Goal: Consume media (video, audio): Consume media (video, audio)

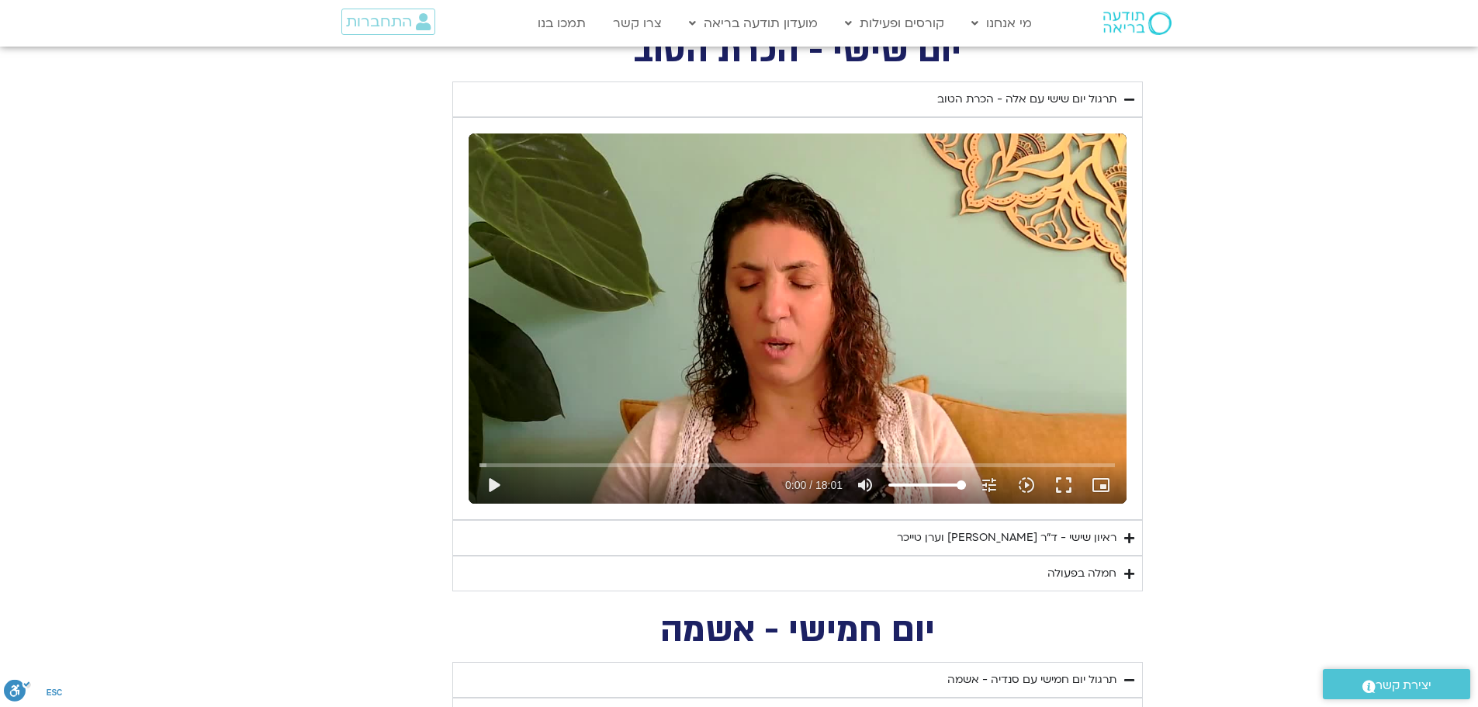
scroll to position [1255, 0]
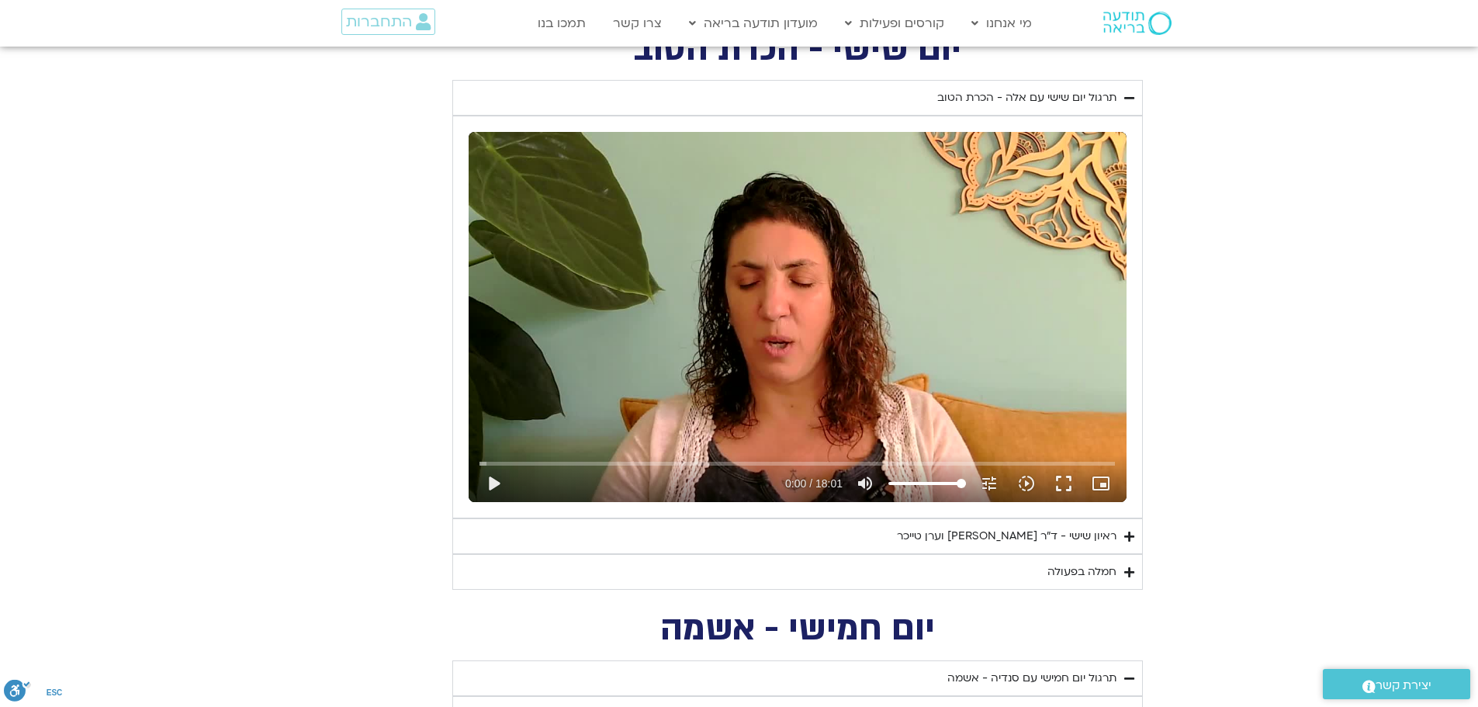
click at [1062, 568] on div "חמלה בפעולה" at bounding box center [1081, 572] width 69 height 19
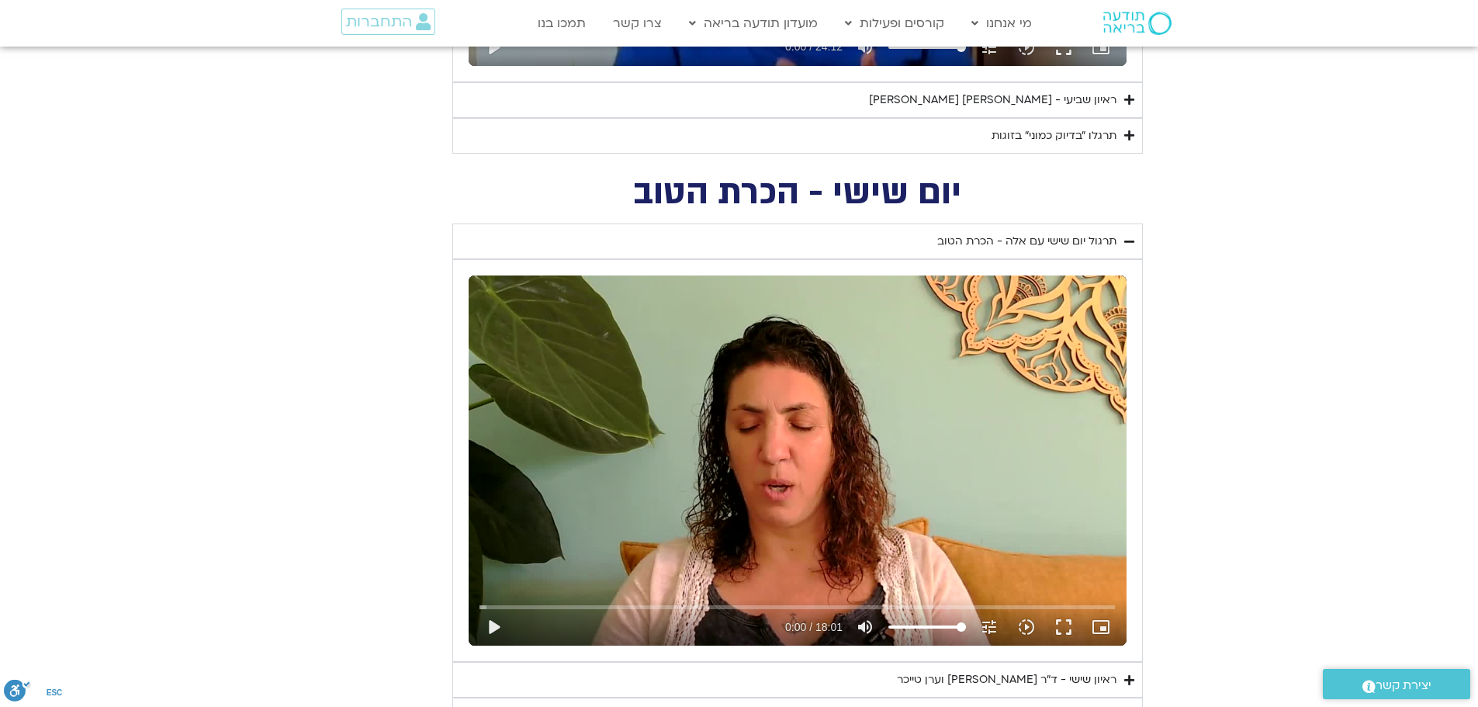
scroll to position [1023, 0]
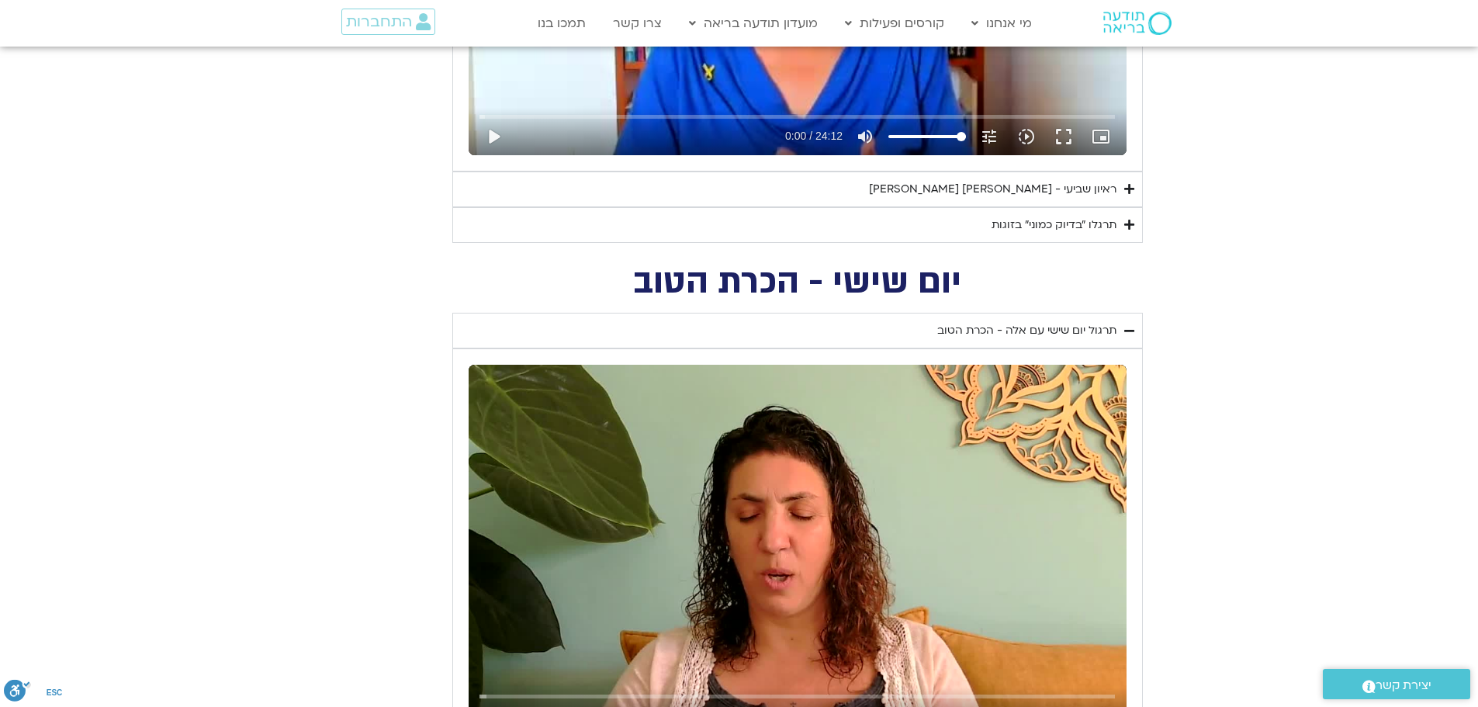
click at [1014, 188] on div "ראיון שביעי - [PERSON_NAME] [PERSON_NAME]" at bounding box center [993, 189] width 248 height 19
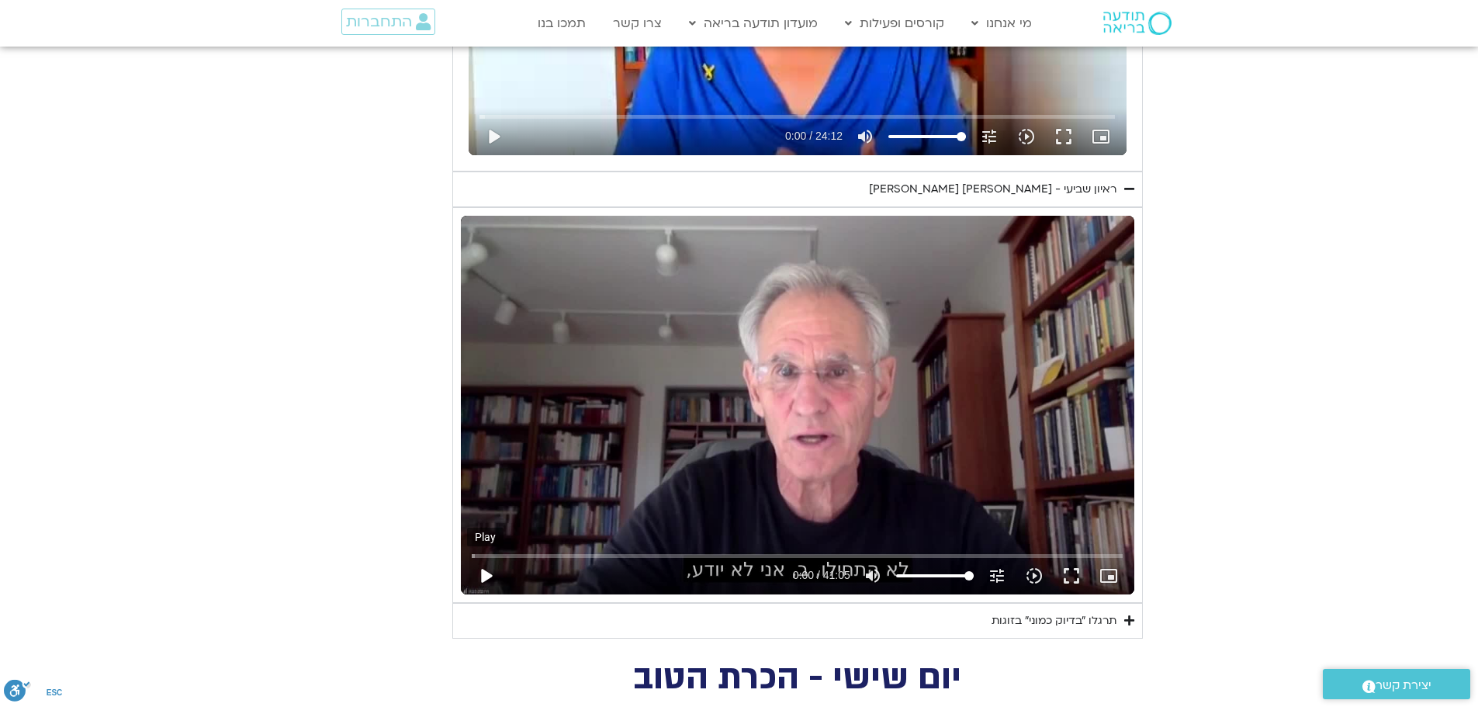
click at [492, 571] on button "play_arrow" at bounding box center [485, 575] width 37 height 37
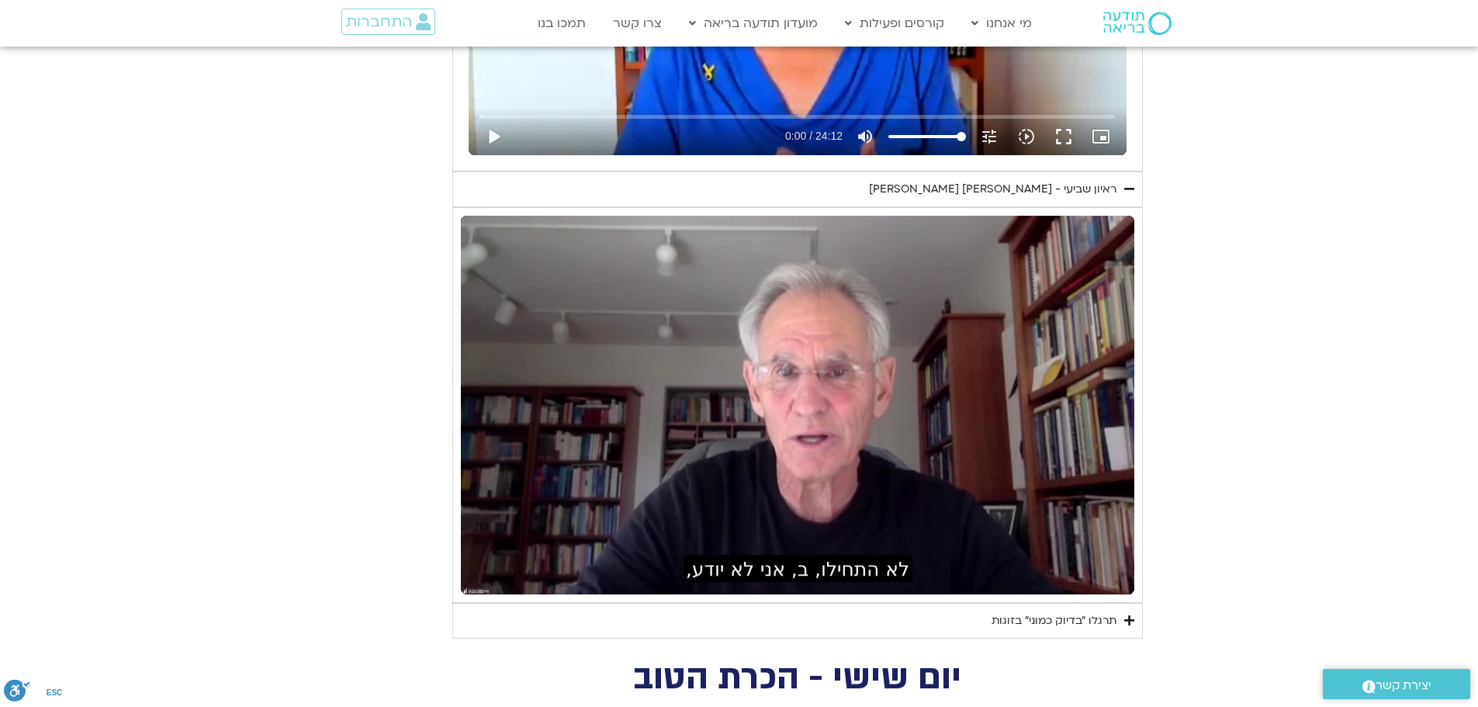
click at [389, 448] on div "יום שביעי - חיבור ונפרדות תרגול יום שביעי עם סנדיה - חיבור ונפרדות נא להזין כתו…" at bounding box center [739, 162] width 807 height 953
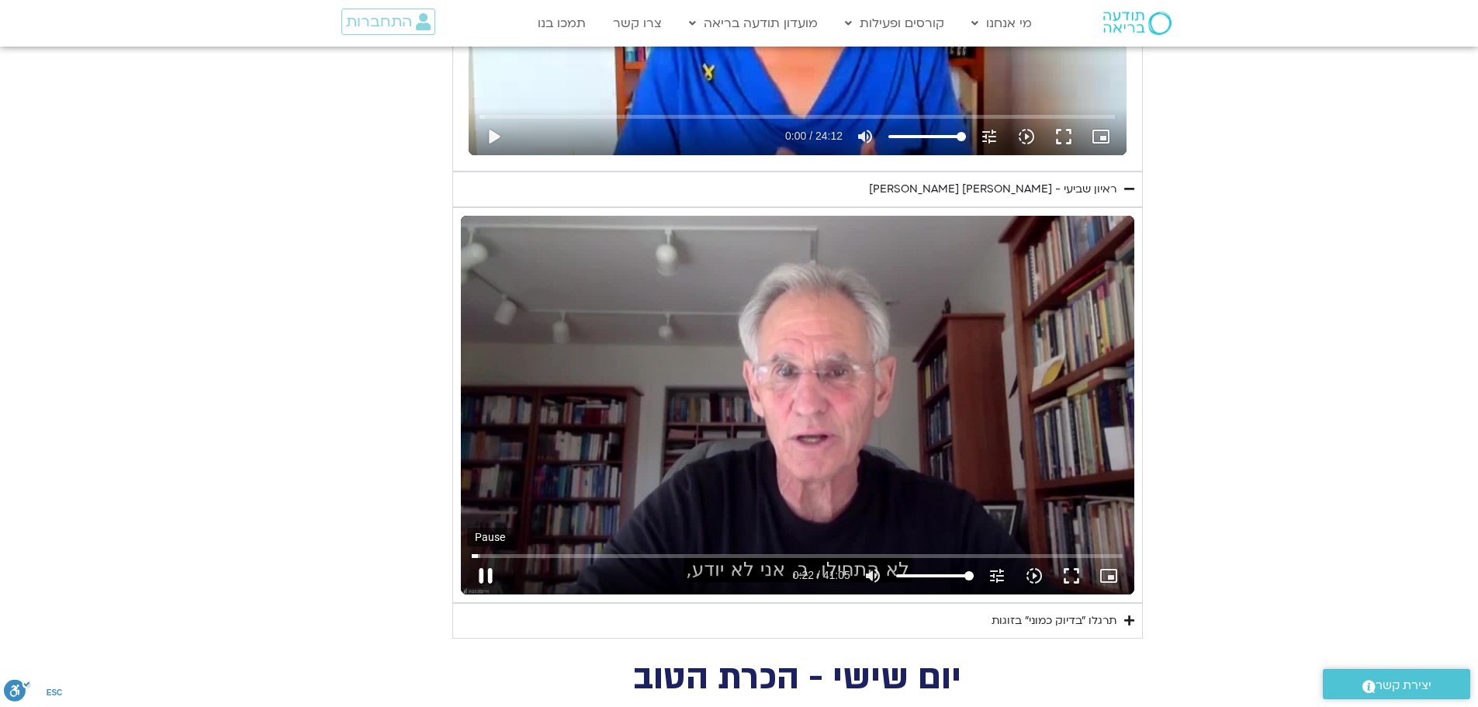
click at [486, 573] on button "pause" at bounding box center [485, 575] width 37 height 37
click at [480, 572] on button "play_arrow" at bounding box center [485, 575] width 37 height 37
click at [489, 575] on button "pause" at bounding box center [485, 575] width 37 height 37
click at [488, 576] on button "play_arrow" at bounding box center [485, 575] width 37 height 37
click at [481, 569] on button "pause" at bounding box center [485, 575] width 37 height 37
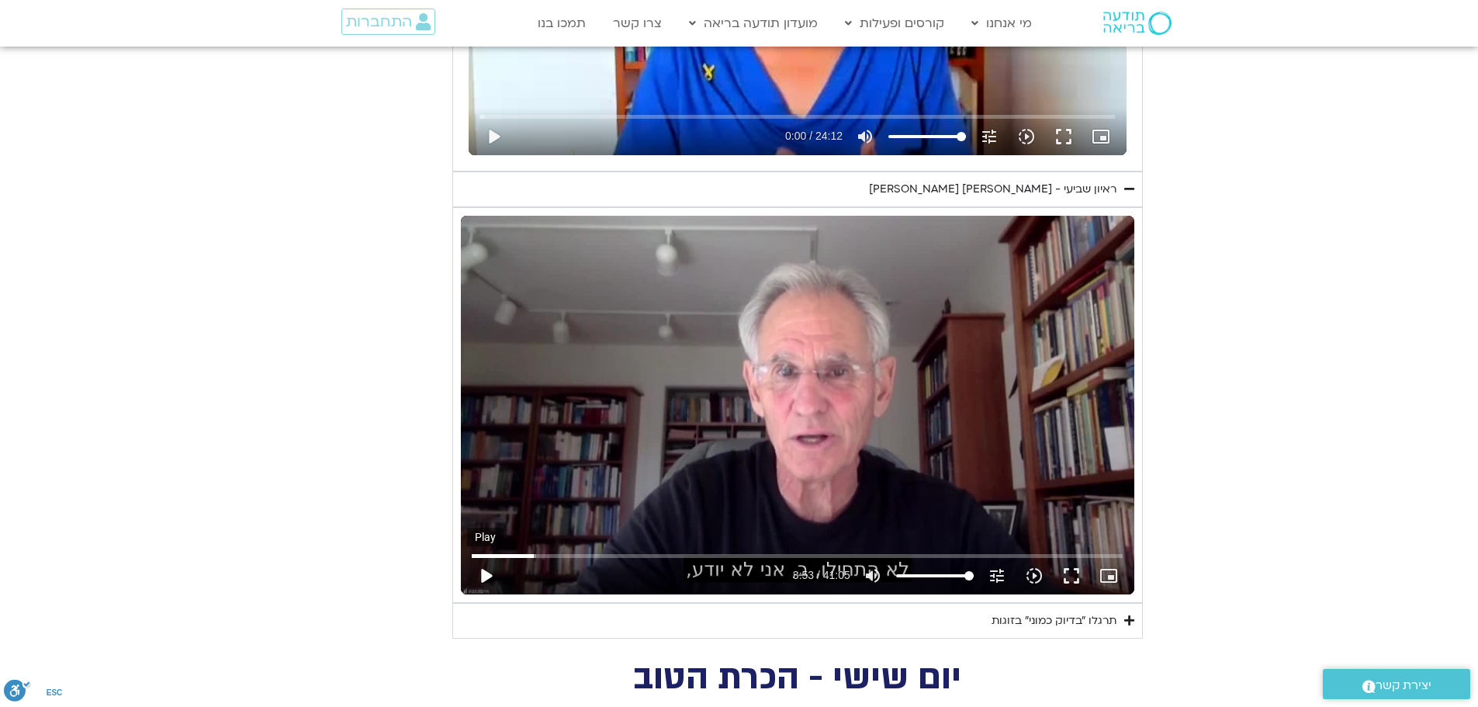
click at [486, 573] on button "play_arrow" at bounding box center [485, 575] width 37 height 37
click at [482, 573] on button "pause" at bounding box center [485, 575] width 37 height 37
click at [488, 573] on button "play_arrow" at bounding box center [485, 575] width 37 height 37
click at [485, 573] on button "pause" at bounding box center [485, 575] width 37 height 37
click at [486, 574] on button "play_arrow" at bounding box center [485, 575] width 37 height 37
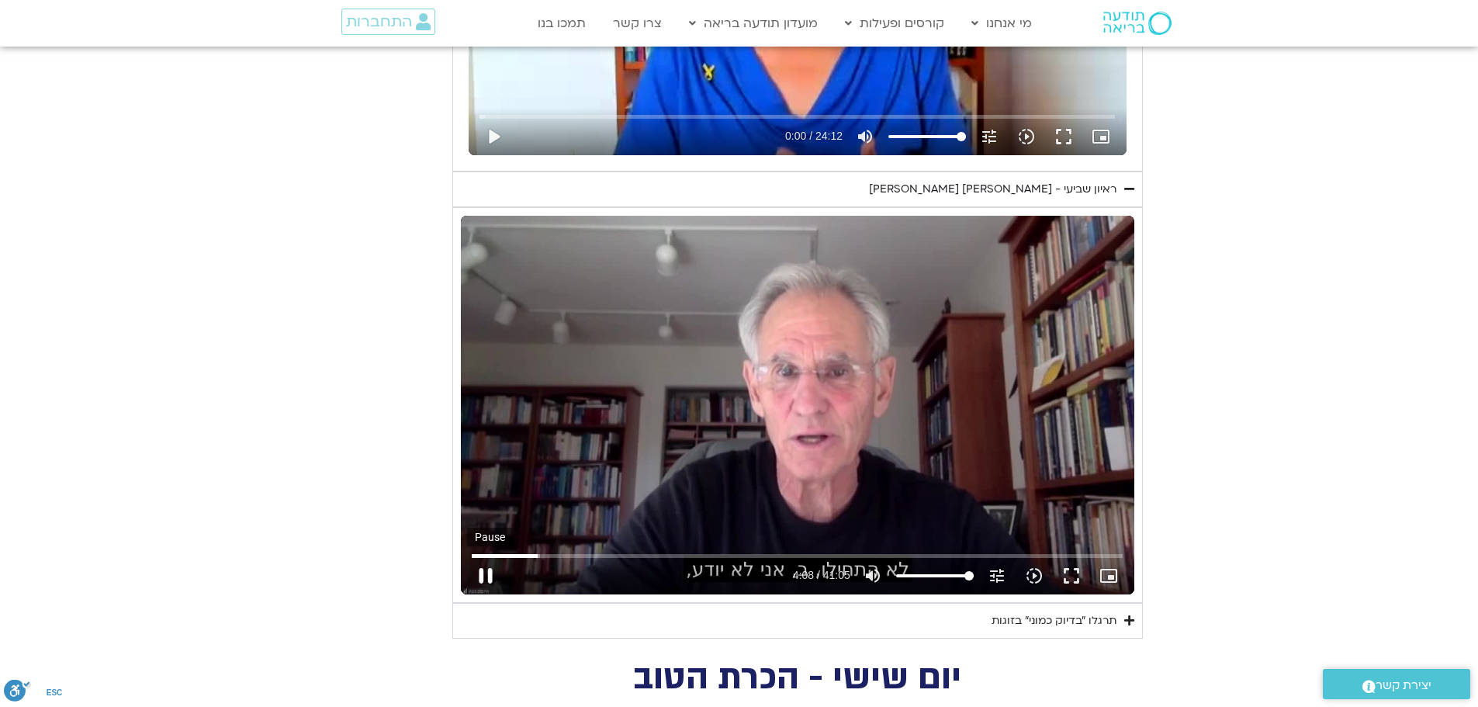
click at [486, 574] on button "pause" at bounding box center [485, 575] width 37 height 37
click at [494, 577] on button "play_arrow" at bounding box center [485, 575] width 37 height 37
click at [490, 576] on button "pause" at bounding box center [485, 575] width 37 height 37
click at [486, 569] on button "play_arrow" at bounding box center [485, 575] width 37 height 37
click at [480, 582] on button "pause" at bounding box center [485, 575] width 37 height 37
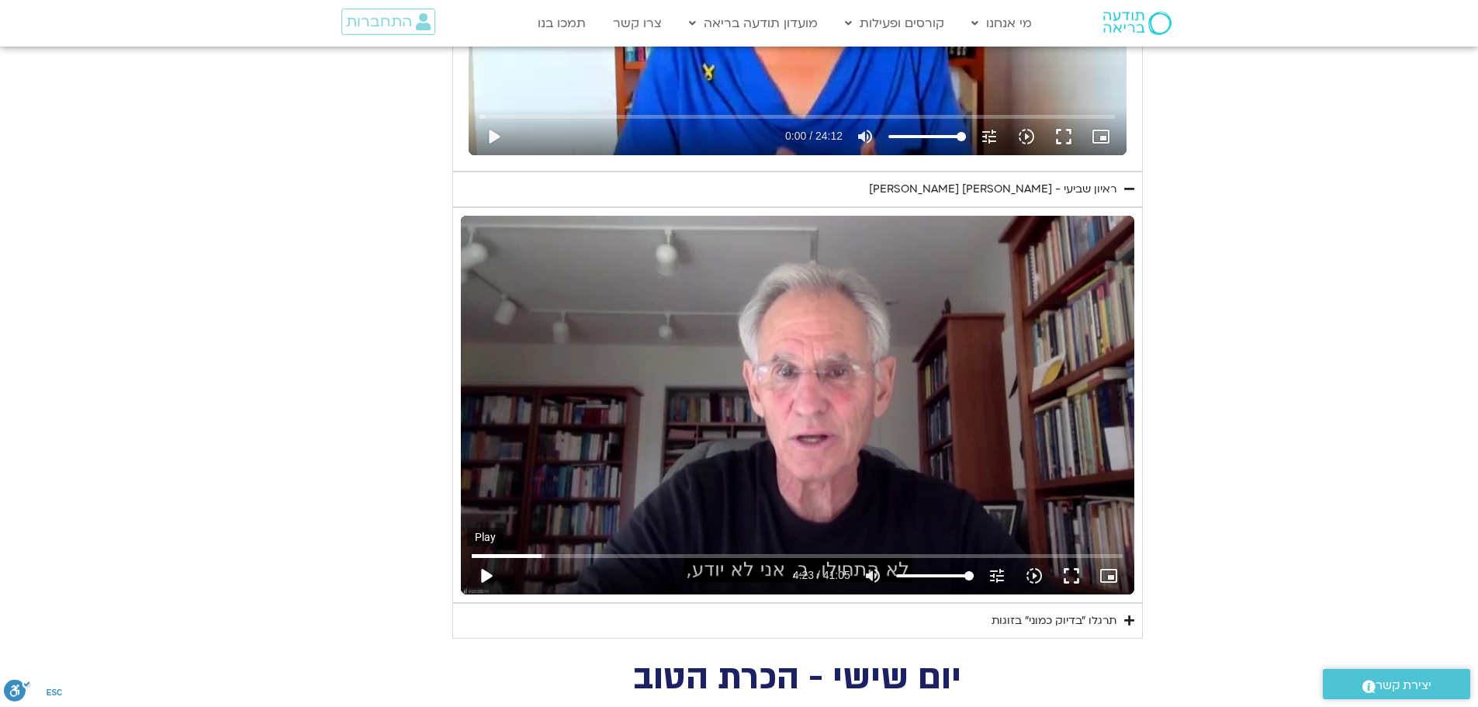
click at [476, 568] on button "play_arrow" at bounding box center [485, 575] width 37 height 37
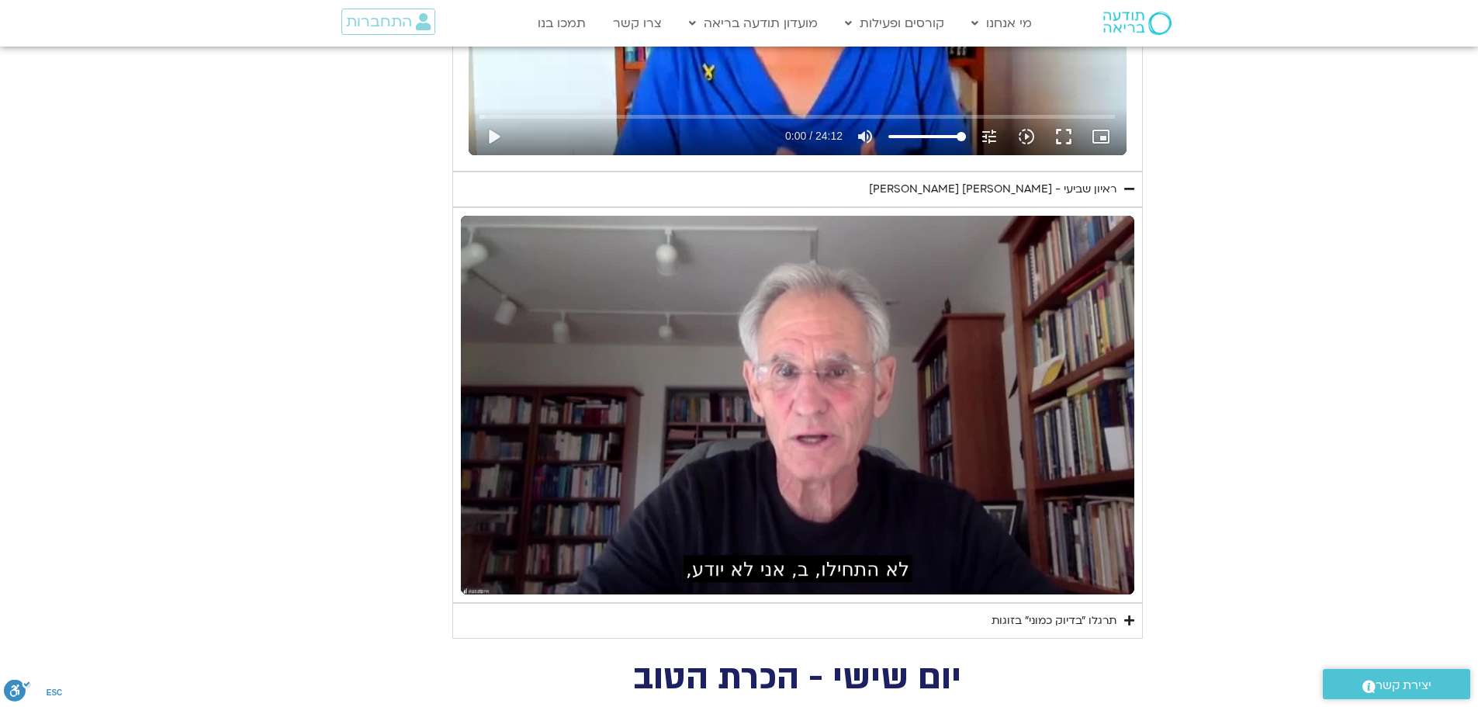
scroll to position [1100, 0]
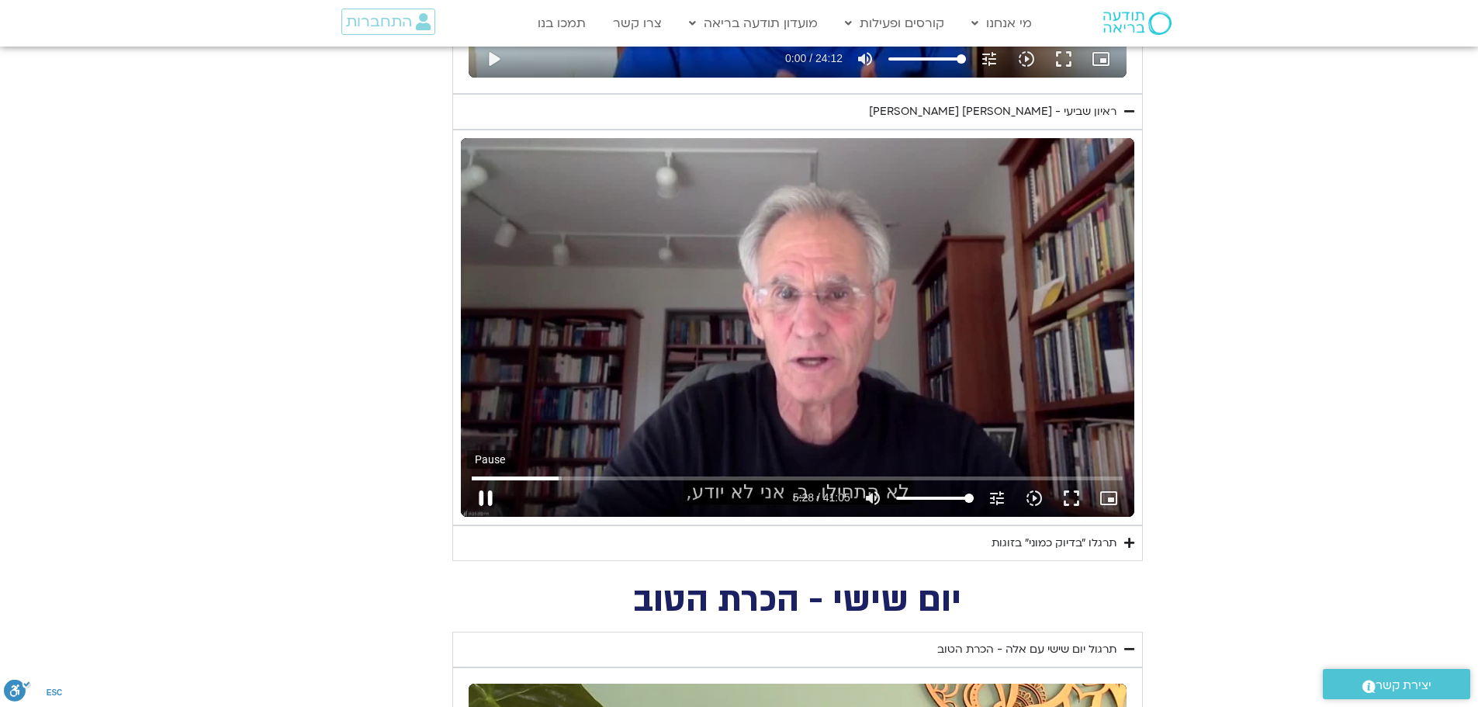
click at [483, 497] on button "pause" at bounding box center [485, 498] width 37 height 37
click at [486, 495] on button "play_arrow" at bounding box center [485, 498] width 37 height 37
click at [490, 493] on button "pause" at bounding box center [485, 498] width 37 height 37
click at [490, 496] on button "play_arrow" at bounding box center [485, 498] width 37 height 37
click at [487, 493] on button "pause" at bounding box center [485, 498] width 37 height 37
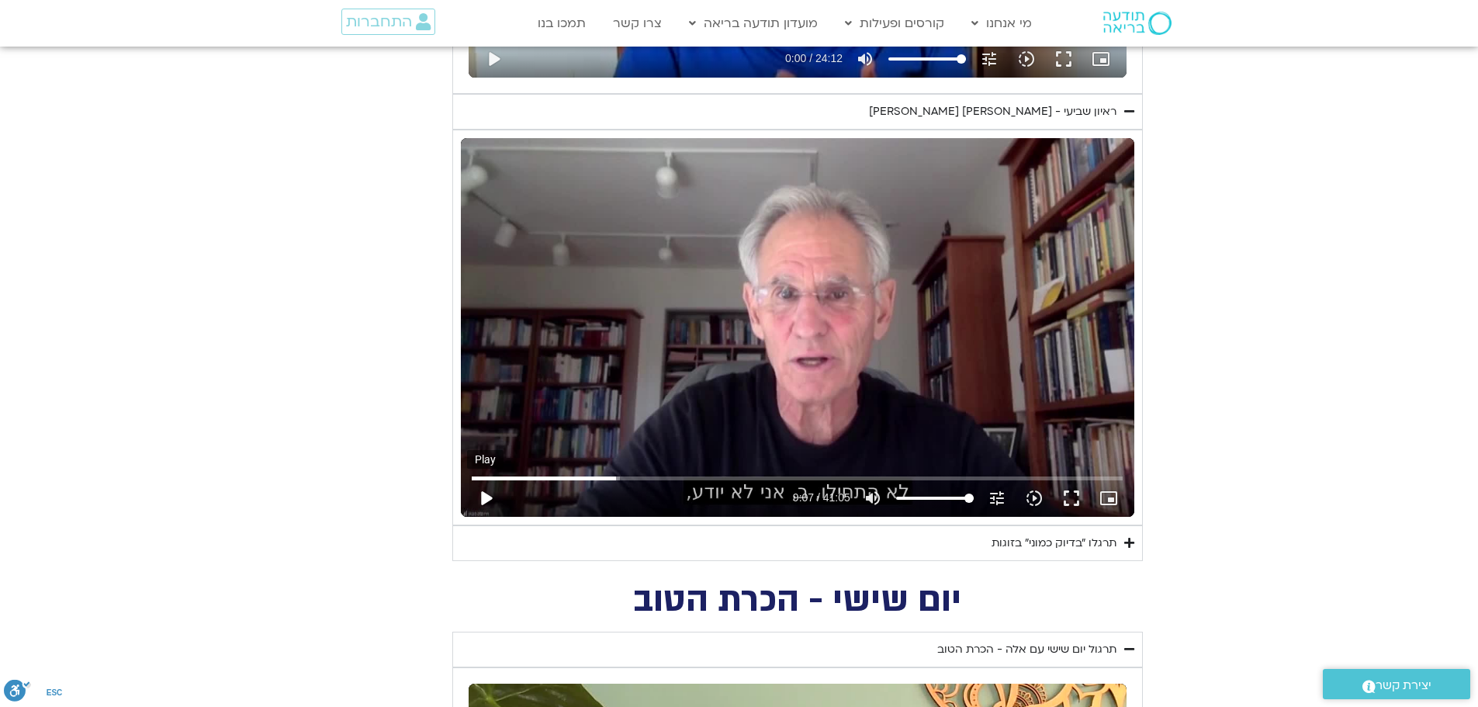
click at [486, 500] on button "play_arrow" at bounding box center [485, 498] width 37 height 37
click at [488, 497] on button "pause" at bounding box center [485, 498] width 37 height 37
click at [483, 500] on button "play_arrow" at bounding box center [485, 498] width 37 height 37
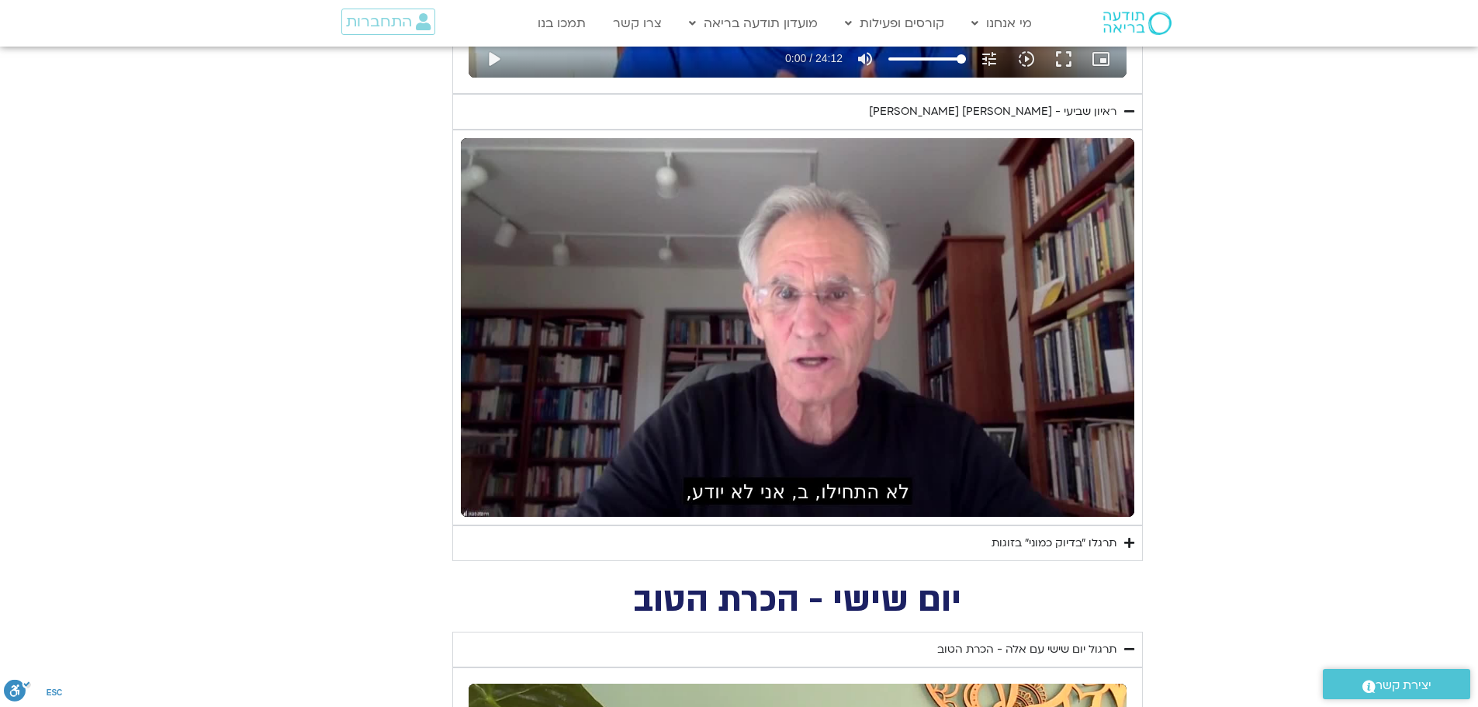
click at [483, 500] on button "pause" at bounding box center [485, 498] width 37 height 37
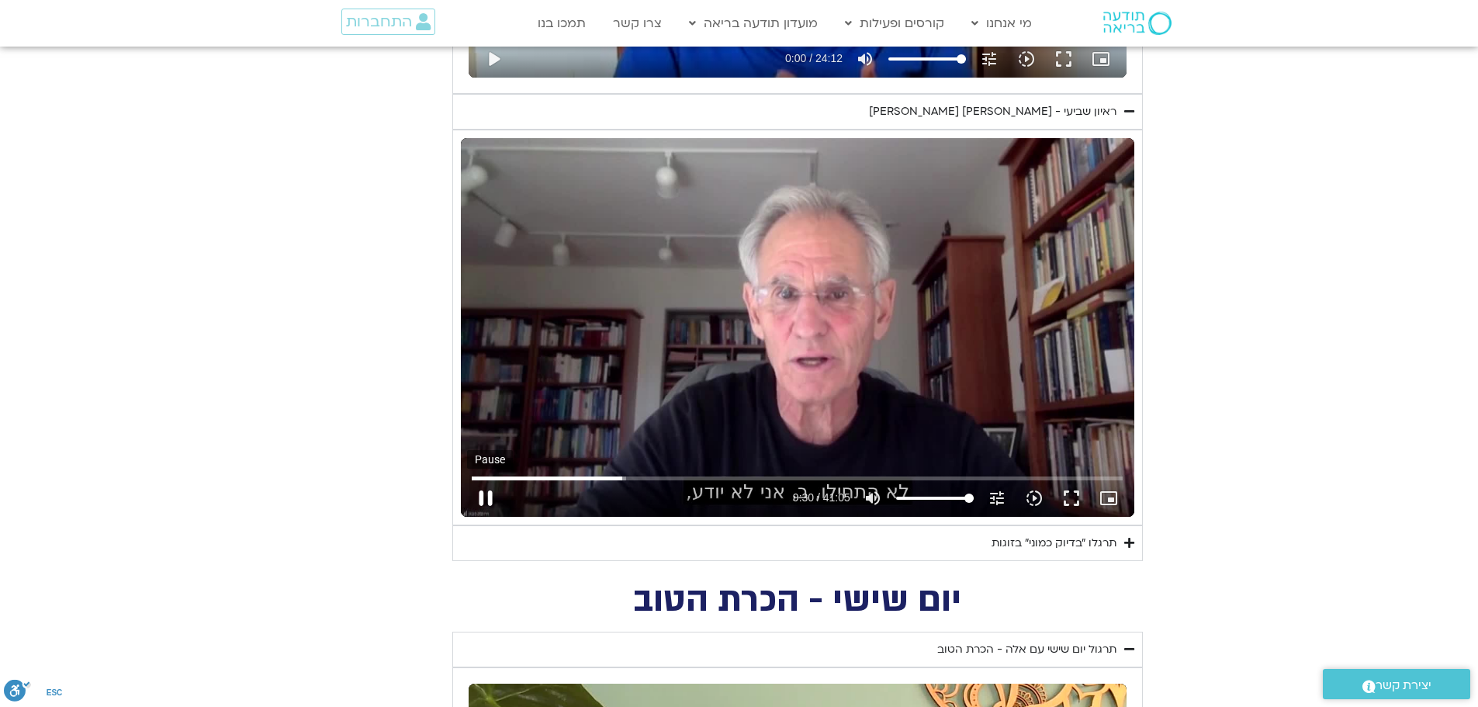
click at [481, 499] on button "pause" at bounding box center [485, 498] width 37 height 37
click at [486, 499] on button "play_arrow" at bounding box center [485, 498] width 37 height 37
click at [490, 494] on button "pause" at bounding box center [485, 498] width 37 height 37
click at [489, 495] on button "play_arrow" at bounding box center [485, 498] width 37 height 37
click at [635, 477] on input "Seek" at bounding box center [797, 477] width 651 height 9
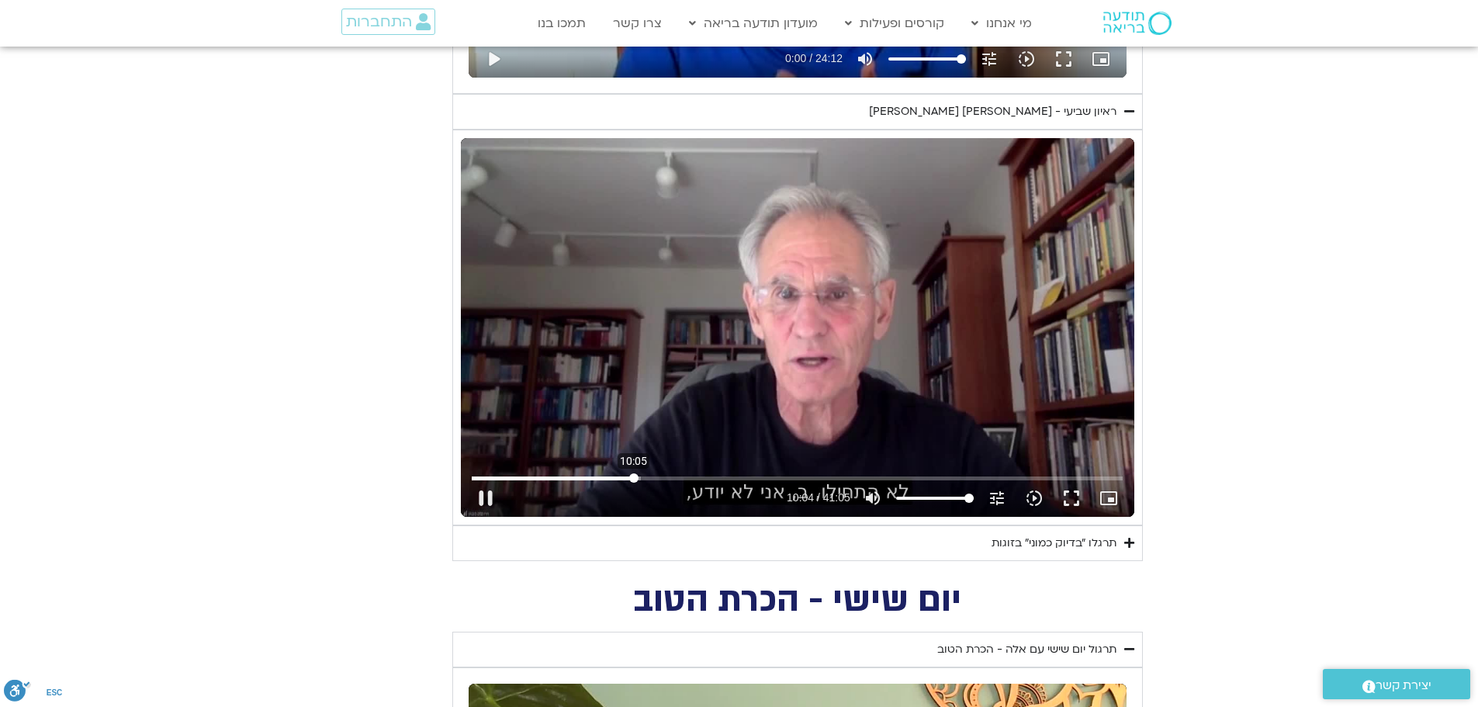
click at [634, 480] on input "Seek" at bounding box center [797, 477] width 651 height 9
click at [486, 492] on button "pause" at bounding box center [485, 498] width 37 height 37
click at [483, 494] on button "play_arrow" at bounding box center [485, 498] width 37 height 37
click at [483, 494] on button "pause" at bounding box center [485, 498] width 37 height 37
click at [482, 498] on button "play_arrow" at bounding box center [485, 498] width 37 height 37
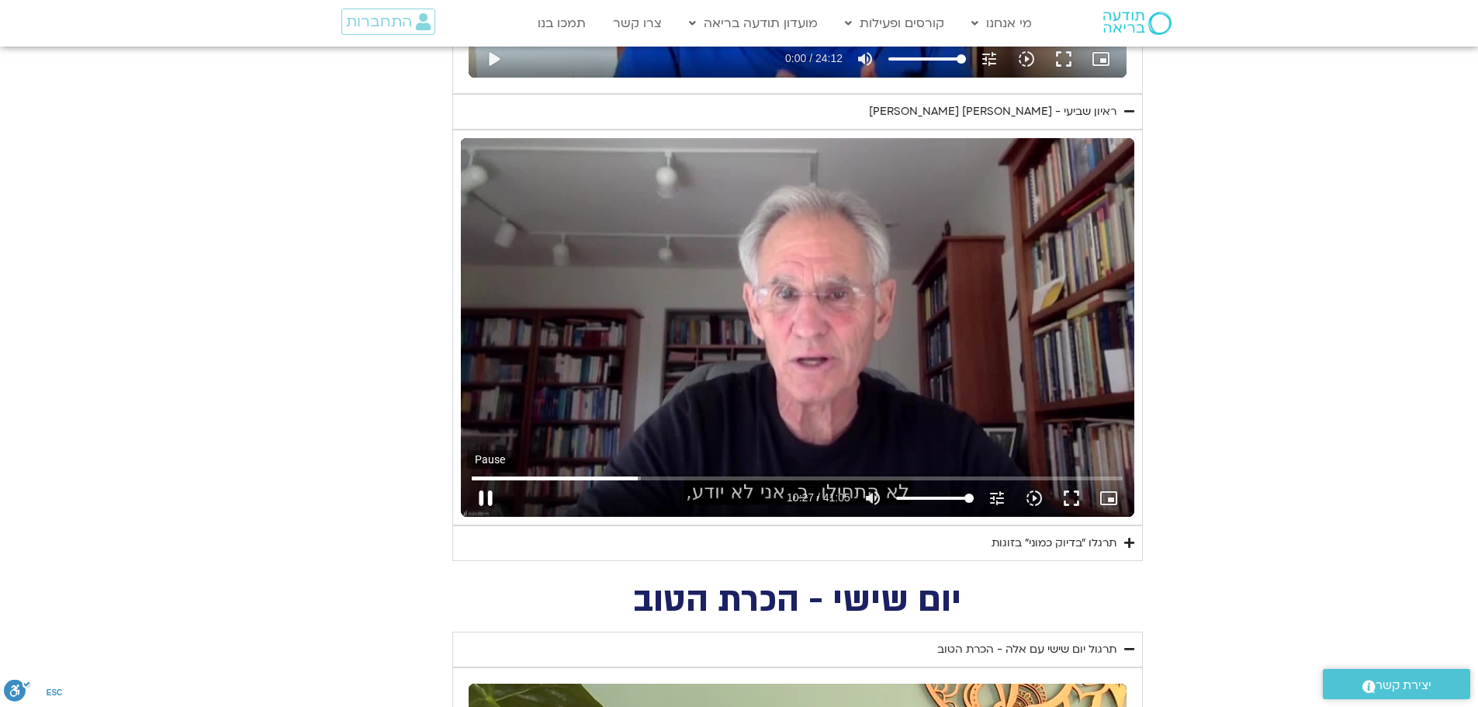
click at [477, 497] on button "pause" at bounding box center [485, 498] width 37 height 37
click at [483, 493] on button "play_arrow" at bounding box center [485, 498] width 37 height 37
click at [491, 497] on button "pause" at bounding box center [485, 498] width 37 height 37
click at [486, 504] on button "play_arrow" at bounding box center [485, 498] width 37 height 37
click at [487, 500] on button "pause" at bounding box center [485, 498] width 37 height 37
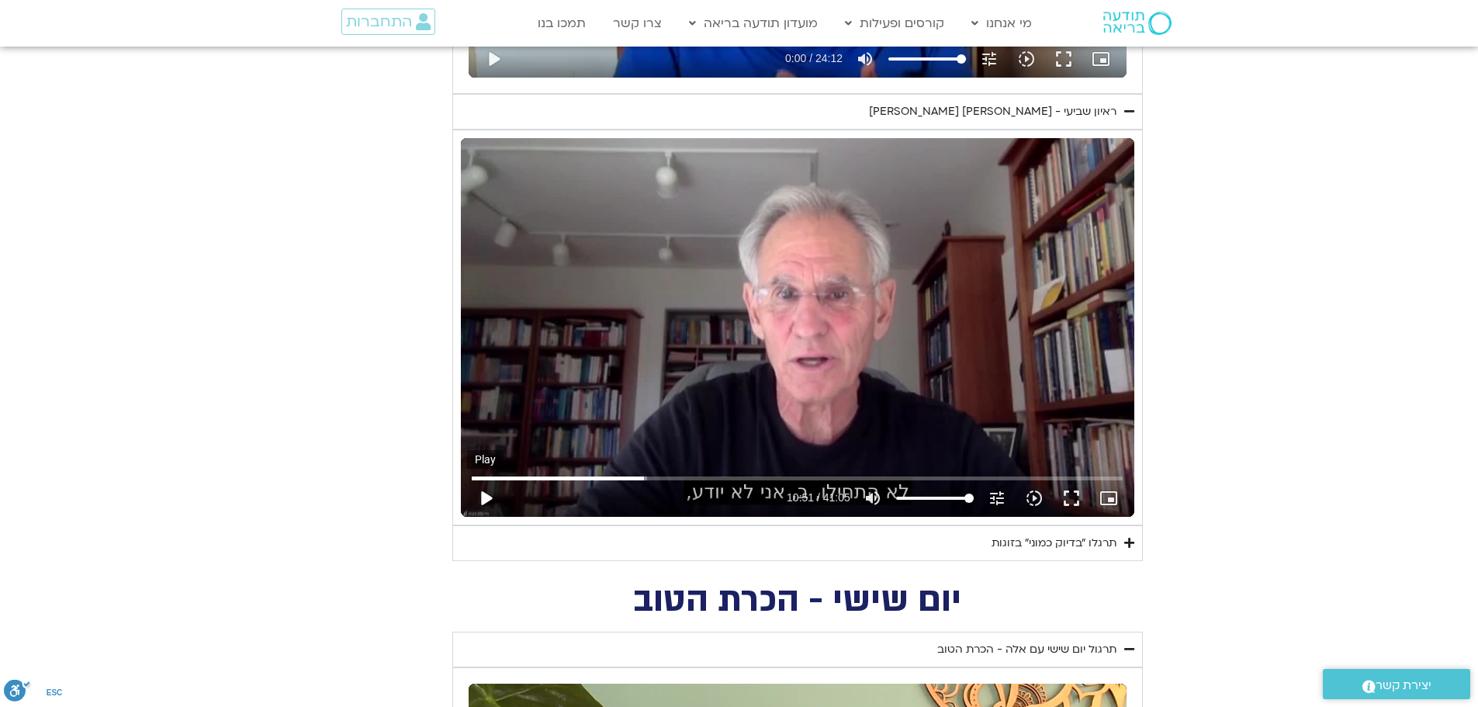
click at [486, 498] on button "play_arrow" at bounding box center [485, 498] width 37 height 37
click at [483, 498] on button "pause" at bounding box center [485, 498] width 37 height 37
click at [490, 492] on button "play_arrow" at bounding box center [485, 498] width 37 height 37
click at [492, 497] on button "pause" at bounding box center [485, 498] width 37 height 37
click at [490, 497] on button "play_arrow" at bounding box center [485, 498] width 37 height 37
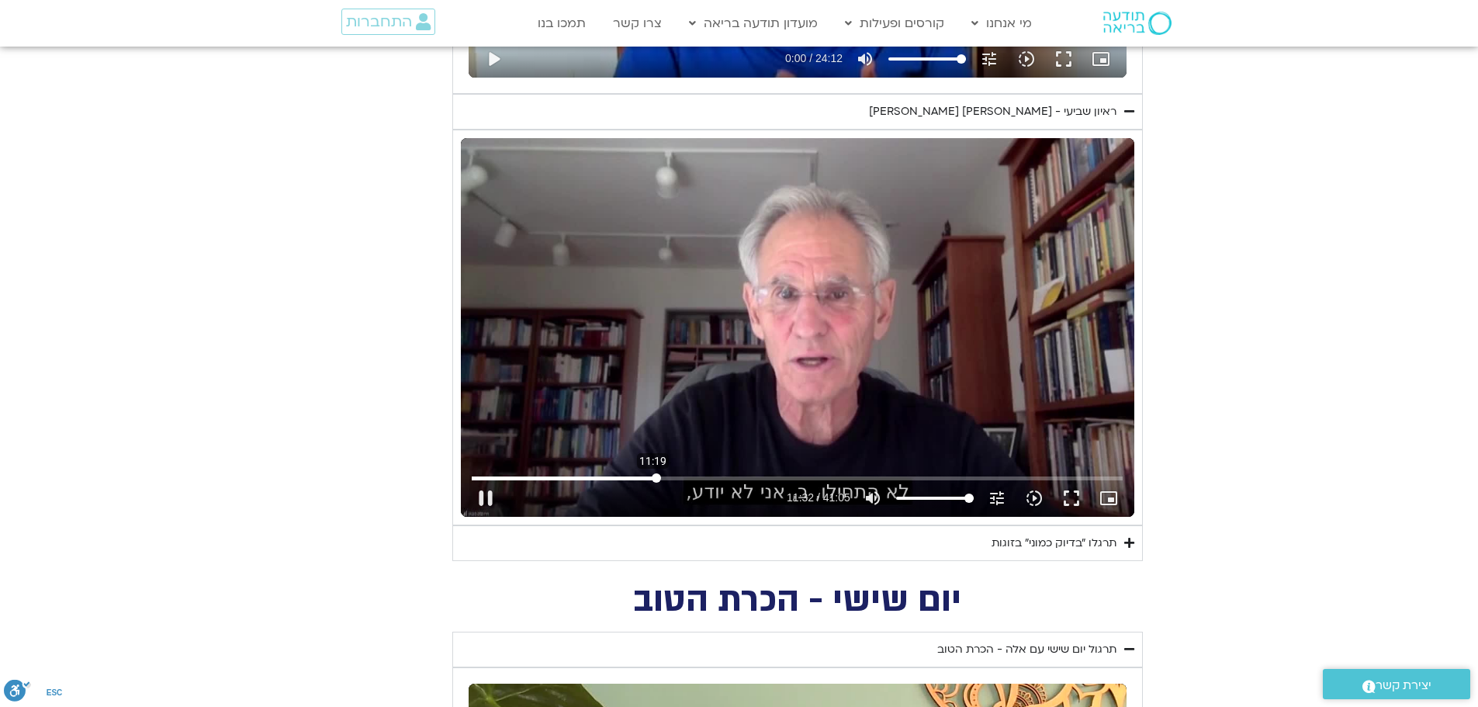
click at [653, 480] on input "Seek" at bounding box center [797, 477] width 651 height 9
click at [649, 478] on input "Seek" at bounding box center [797, 477] width 651 height 9
click at [486, 499] on button "pause" at bounding box center [485, 498] width 37 height 37
click at [484, 497] on button "play_arrow" at bounding box center [485, 498] width 37 height 37
click at [484, 499] on button "pause" at bounding box center [485, 498] width 37 height 37
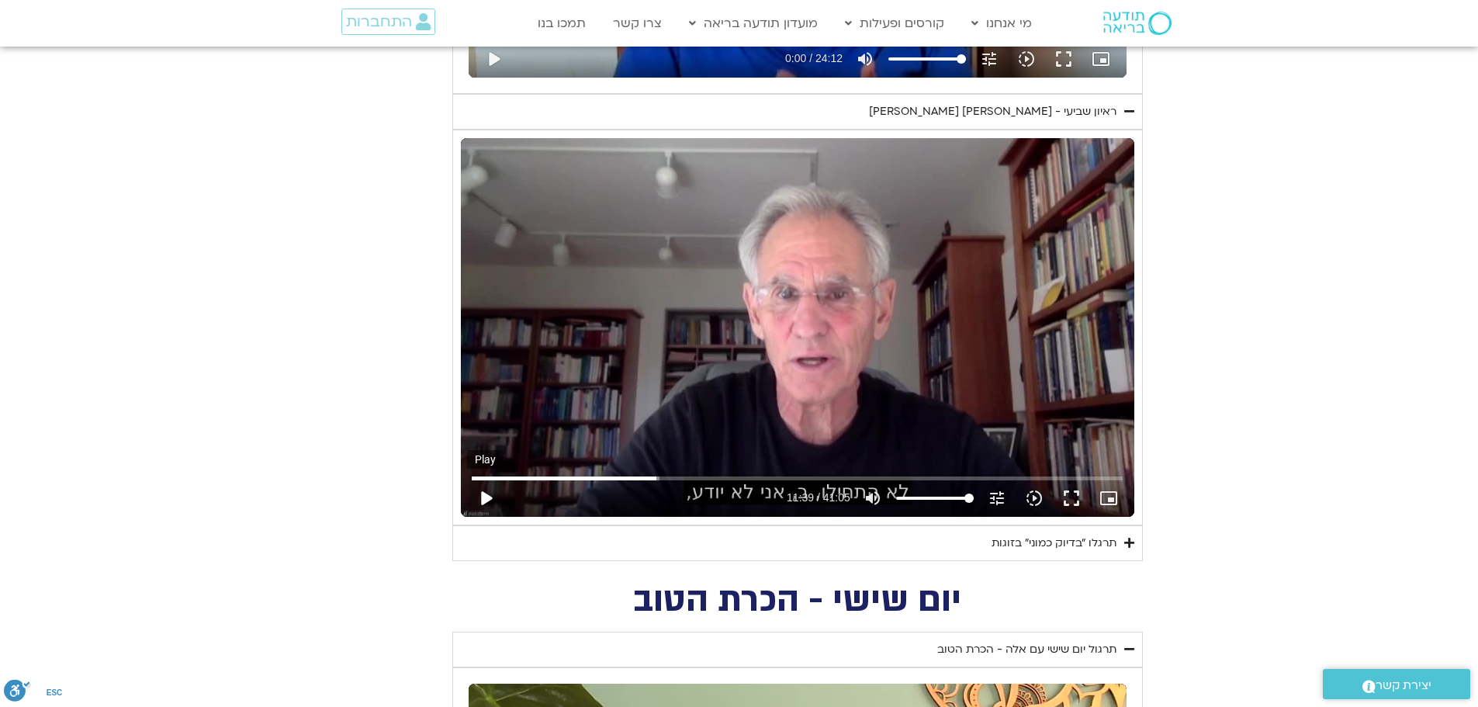
click at [484, 500] on button "play_arrow" at bounding box center [485, 498] width 37 height 37
click at [493, 495] on button "pause" at bounding box center [485, 498] width 37 height 37
click at [490, 493] on button "play_arrow" at bounding box center [485, 498] width 37 height 37
click at [481, 499] on button "pause" at bounding box center [485, 498] width 37 height 37
click at [488, 500] on button "play_arrow" at bounding box center [485, 498] width 37 height 37
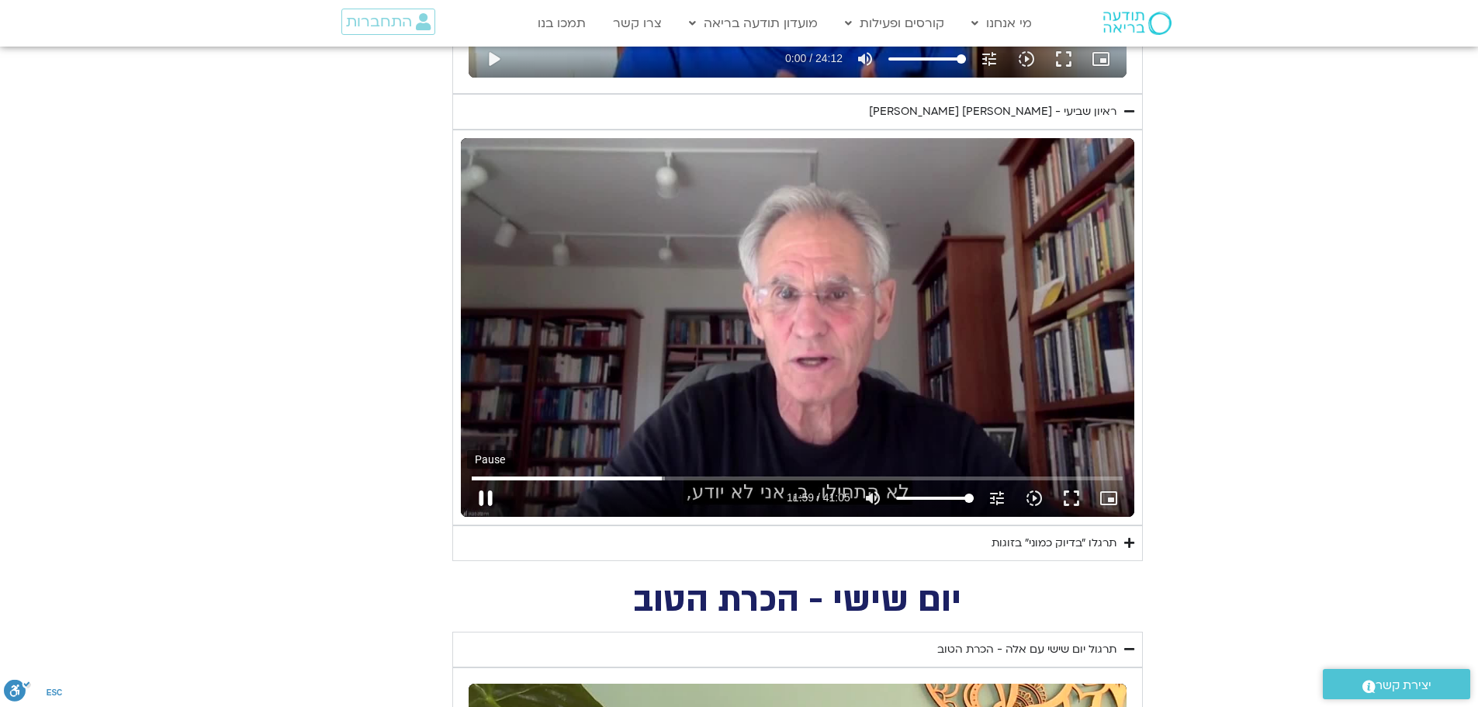
click at [491, 496] on button "pause" at bounding box center [485, 498] width 37 height 37
click at [487, 494] on button "play_arrow" at bounding box center [485, 498] width 37 height 37
click at [496, 493] on button "pause" at bounding box center [485, 498] width 37 height 37
click at [489, 493] on button "play_arrow" at bounding box center [485, 498] width 37 height 37
click at [484, 498] on button "pause" at bounding box center [485, 498] width 37 height 37
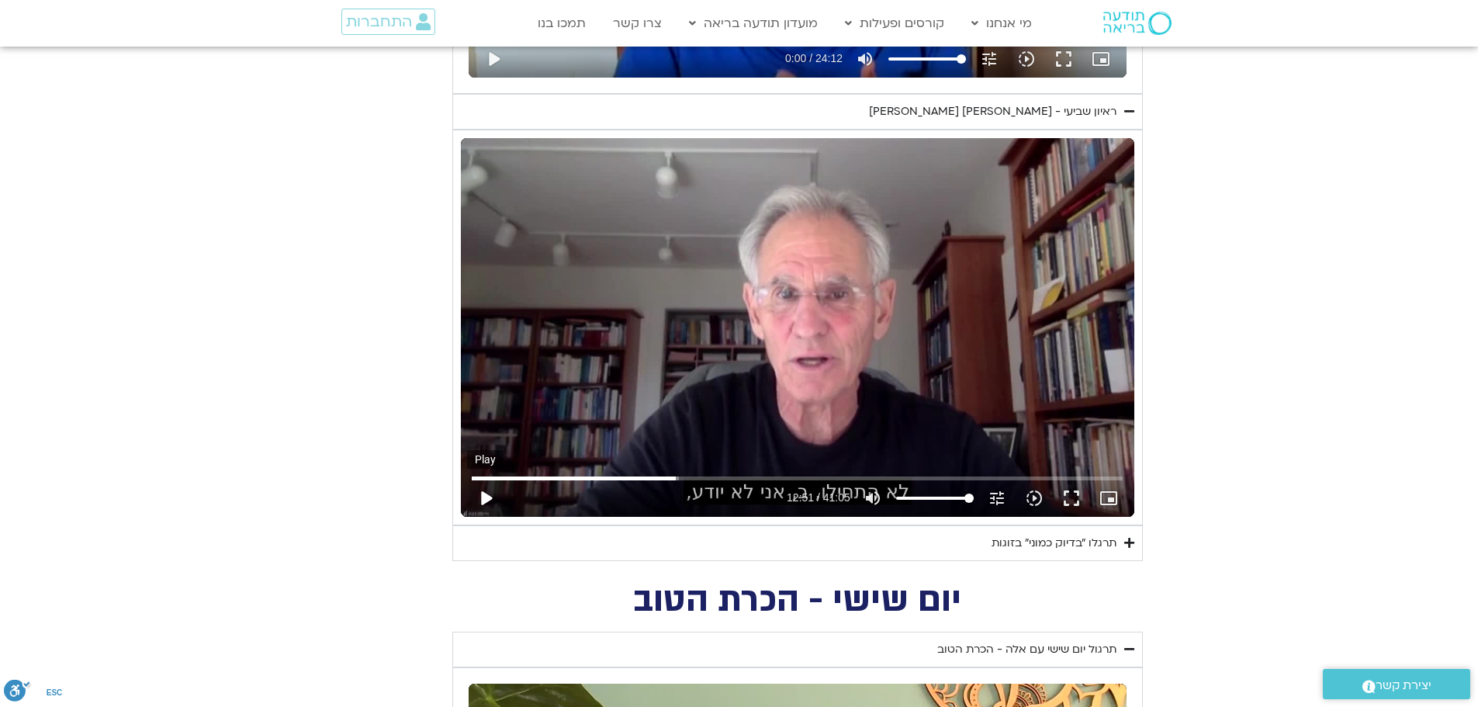
click at [486, 493] on button "play_arrow" at bounding box center [485, 498] width 37 height 37
click at [491, 500] on button "pause" at bounding box center [485, 498] width 37 height 37
click at [483, 491] on button "play_arrow" at bounding box center [485, 498] width 37 height 37
click at [489, 498] on button "pause" at bounding box center [485, 498] width 37 height 37
click at [486, 495] on button "play_arrow" at bounding box center [485, 498] width 37 height 37
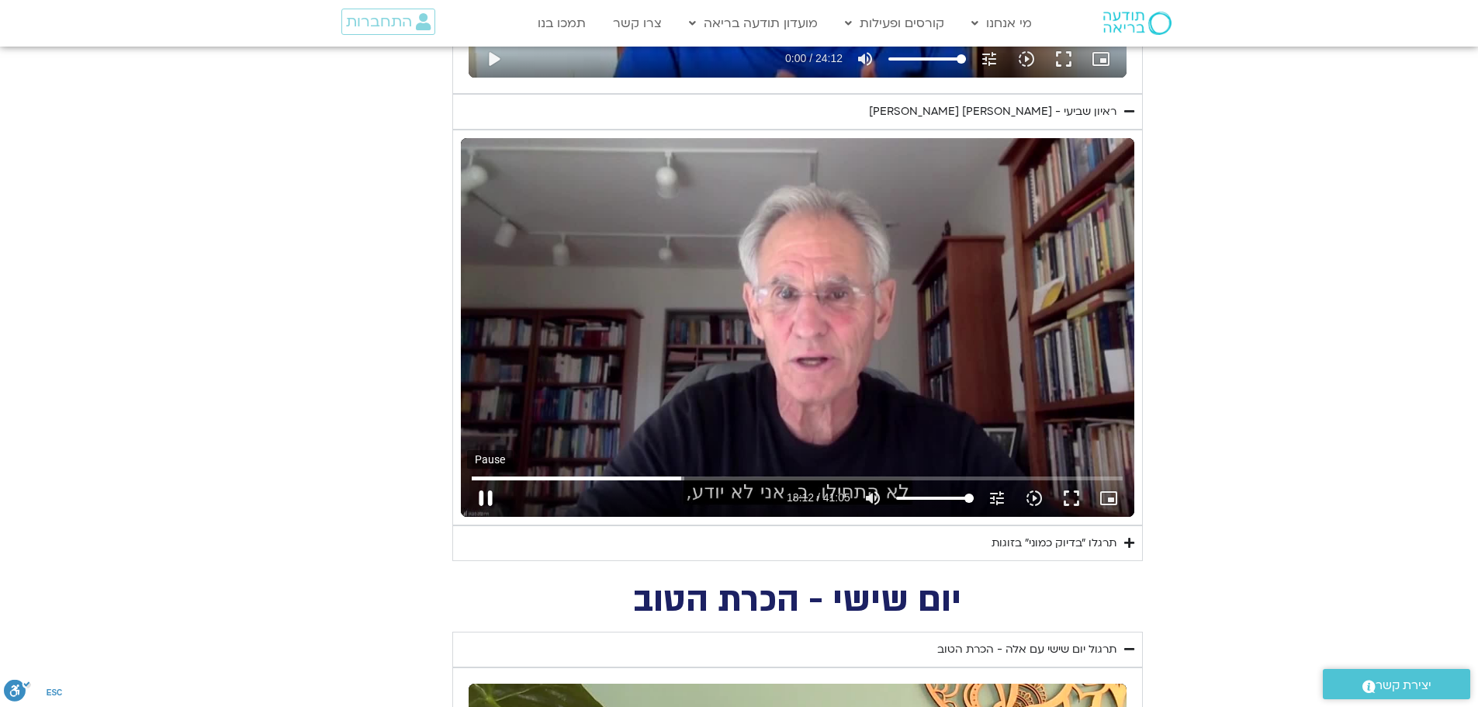
click at [491, 498] on button "pause" at bounding box center [485, 498] width 37 height 37
click at [481, 497] on button "play_arrow" at bounding box center [485, 498] width 37 height 37
click at [487, 492] on button "pause" at bounding box center [485, 498] width 37 height 37
click at [488, 499] on button "play_arrow" at bounding box center [485, 498] width 37 height 37
click at [491, 496] on button "pause" at bounding box center [485, 498] width 37 height 37
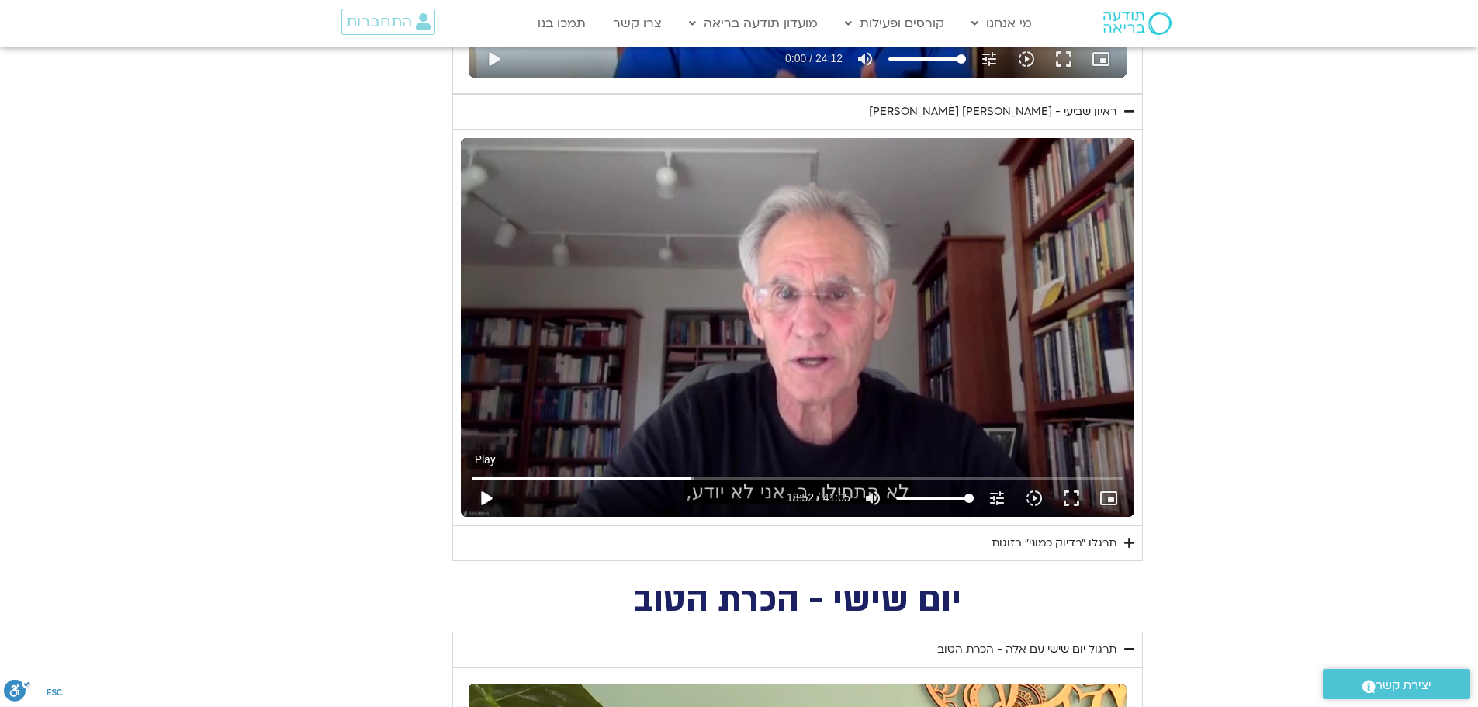
click at [476, 493] on button "play_arrow" at bounding box center [485, 498] width 37 height 37
click at [493, 502] on button "pause" at bounding box center [485, 498] width 37 height 37
click at [482, 493] on button "play_arrow" at bounding box center [485, 498] width 37 height 37
click at [493, 491] on button "pause" at bounding box center [485, 498] width 37 height 37
click at [496, 499] on button "play_arrow" at bounding box center [485, 498] width 37 height 37
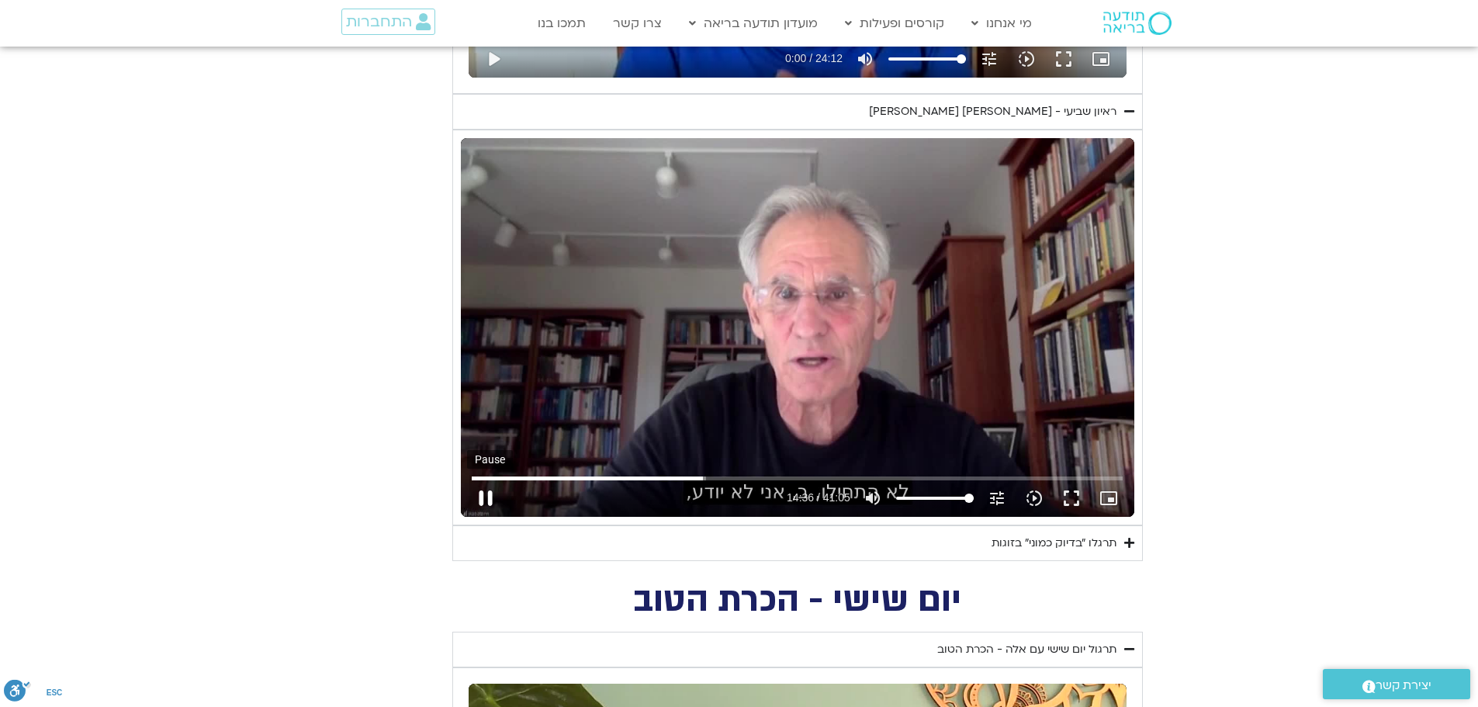
click at [477, 498] on button "pause" at bounding box center [485, 498] width 37 height 37
click at [488, 497] on button "play_arrow" at bounding box center [485, 498] width 37 height 37
drag, startPoint x: 478, startPoint y: 490, endPoint x: 486, endPoint y: 494, distance: 8.7
click at [482, 492] on button "pause" at bounding box center [485, 498] width 37 height 37
click at [481, 498] on button "play_arrow" at bounding box center [485, 498] width 37 height 37
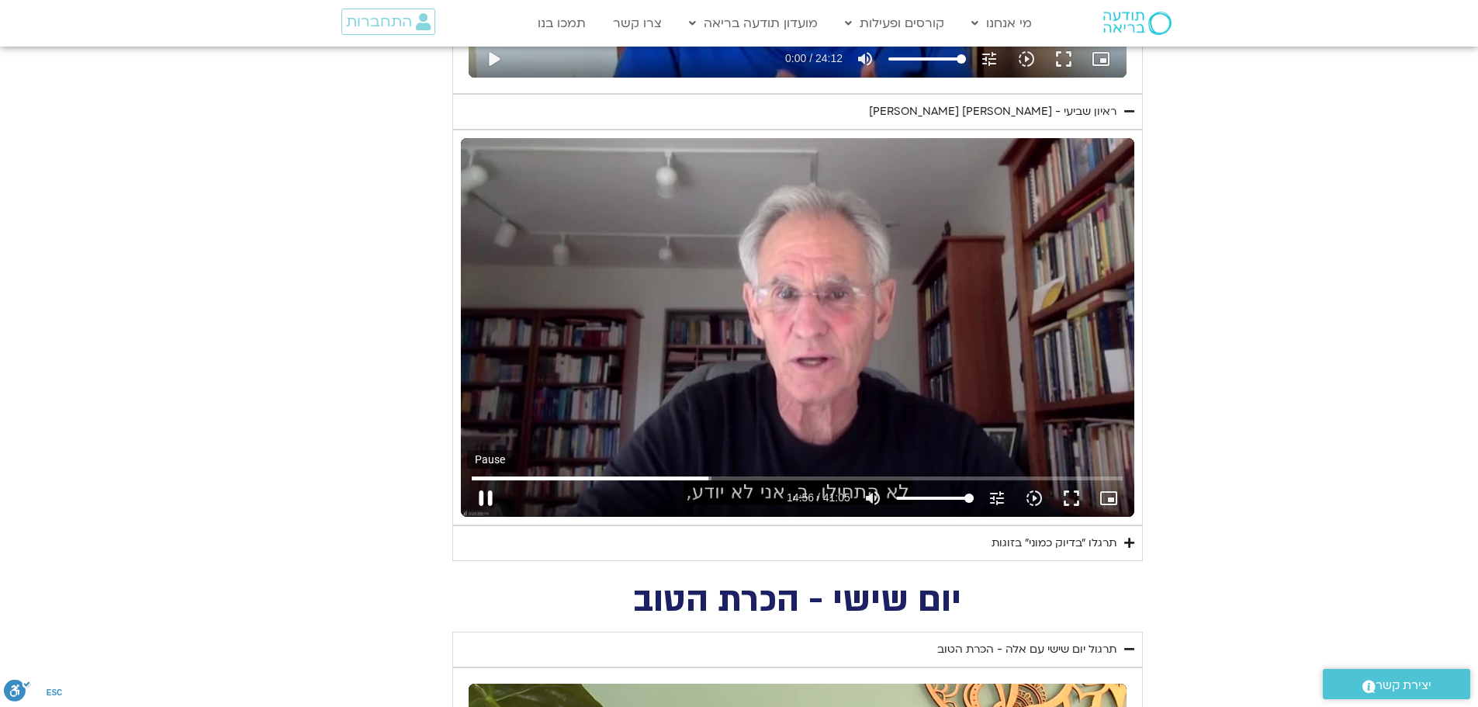
click at [485, 497] on button "pause" at bounding box center [485, 498] width 37 height 37
click at [482, 498] on button "play_arrow" at bounding box center [485, 498] width 37 height 37
click at [492, 492] on button "pause" at bounding box center [485, 498] width 37 height 37
click at [480, 495] on button "play_arrow" at bounding box center [485, 498] width 37 height 37
click at [483, 490] on button "pause" at bounding box center [485, 498] width 37 height 37
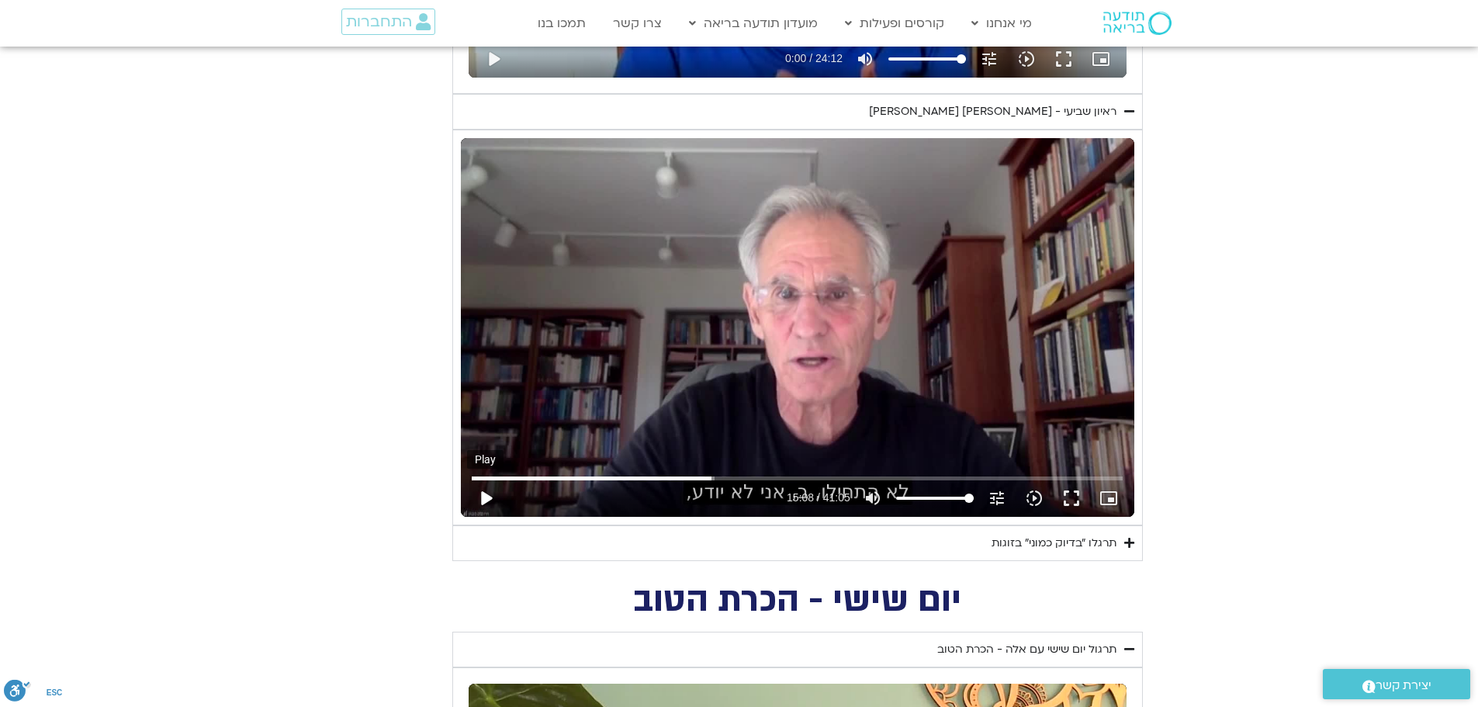
click at [482, 500] on button "play_arrow" at bounding box center [485, 498] width 37 height 37
click at [483, 496] on button "pause" at bounding box center [485, 498] width 37 height 37
click at [483, 502] on button "play_arrow" at bounding box center [485, 498] width 37 height 37
click at [476, 496] on button "pause" at bounding box center [485, 498] width 37 height 37
click at [488, 497] on button "play_arrow" at bounding box center [485, 498] width 37 height 37
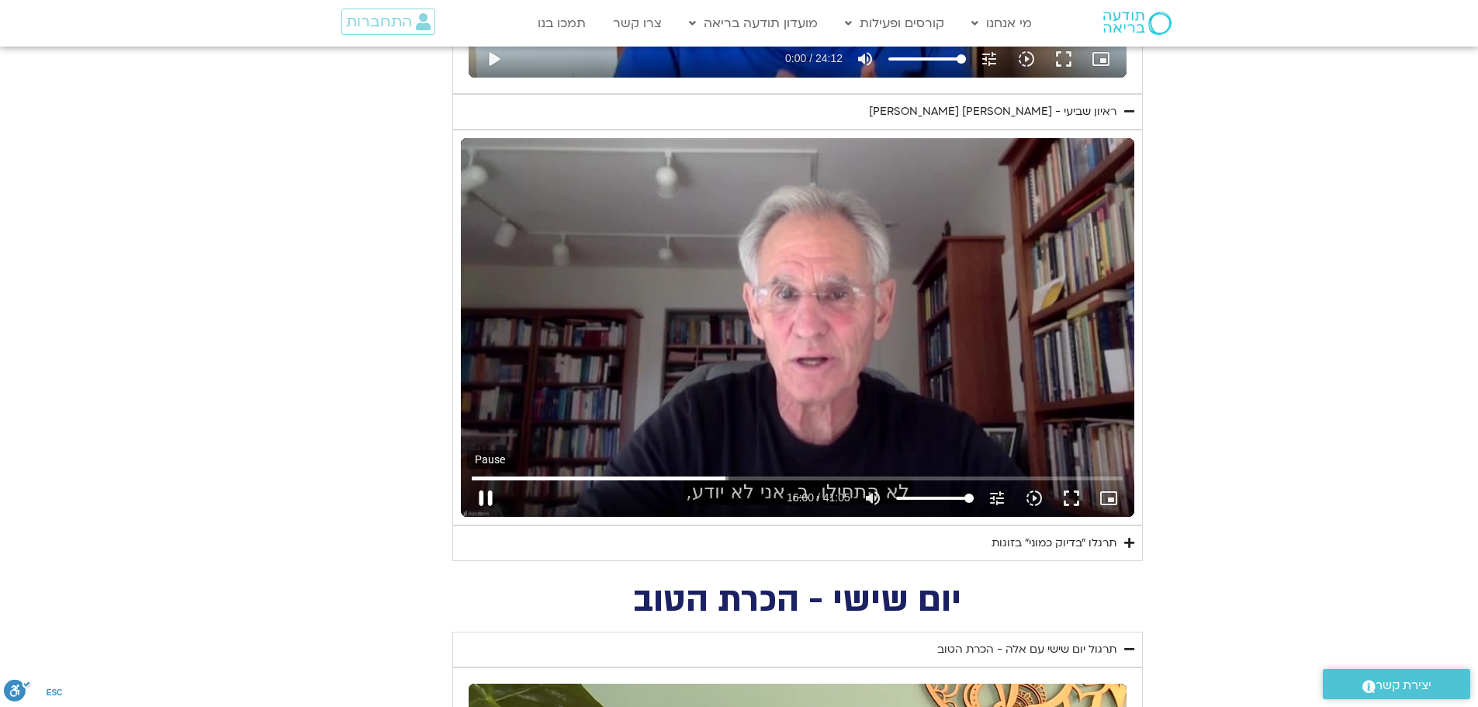
click at [486, 496] on button "pause" at bounding box center [485, 498] width 37 height 37
click at [488, 498] on button "play_arrow" at bounding box center [485, 498] width 37 height 37
click at [487, 501] on button "pause" at bounding box center [485, 498] width 37 height 37
click at [486, 502] on button "play_arrow" at bounding box center [485, 498] width 37 height 37
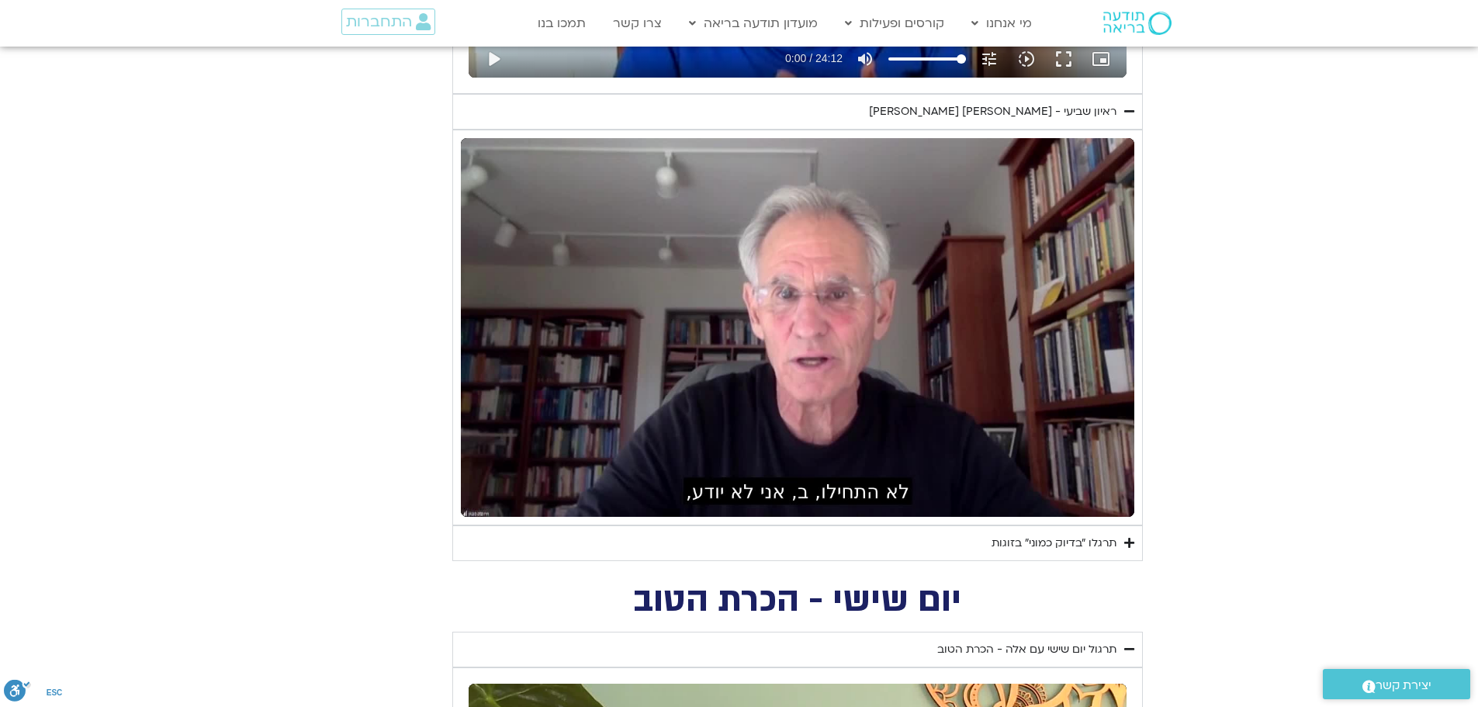
click at [1047, 545] on div "תרגלו ״בדיוק כמוני״ בזוגות" at bounding box center [1054, 543] width 125 height 19
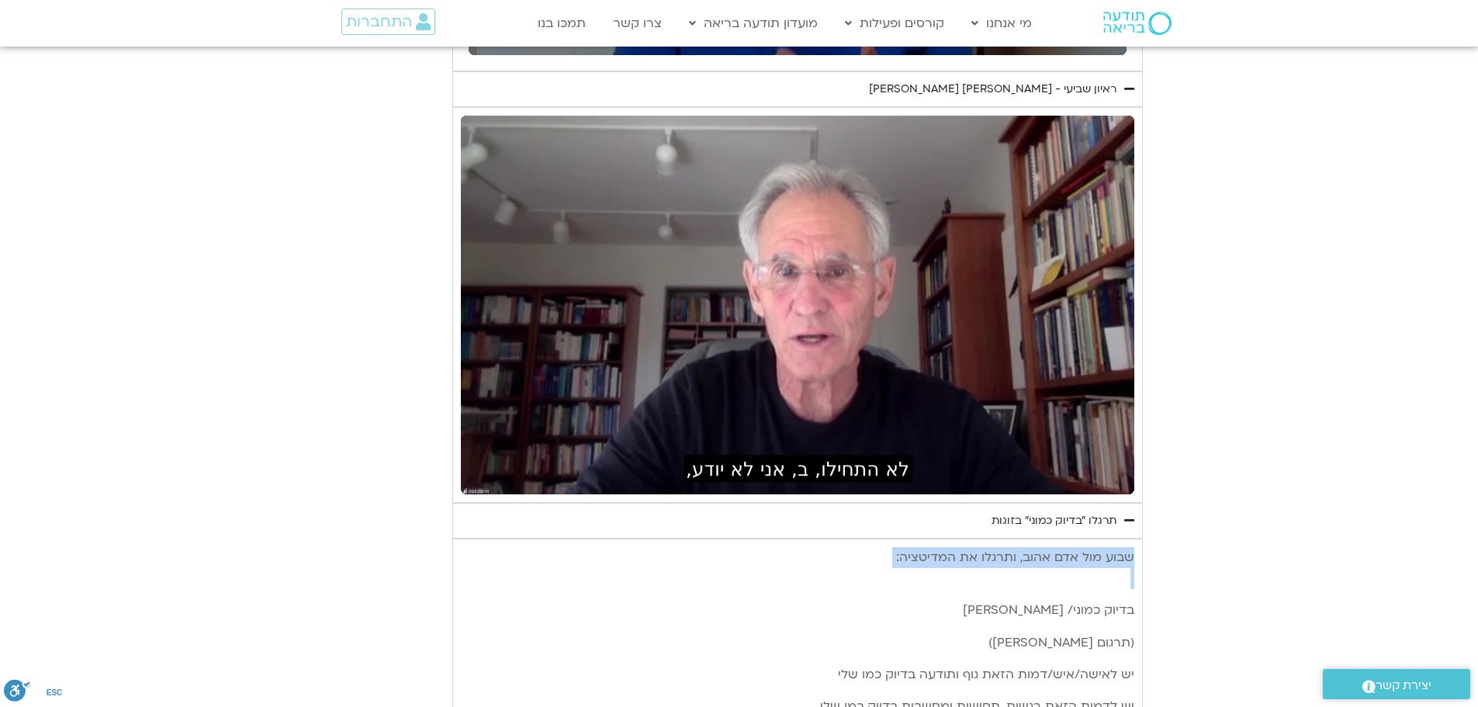
scroll to position [1333, 0]
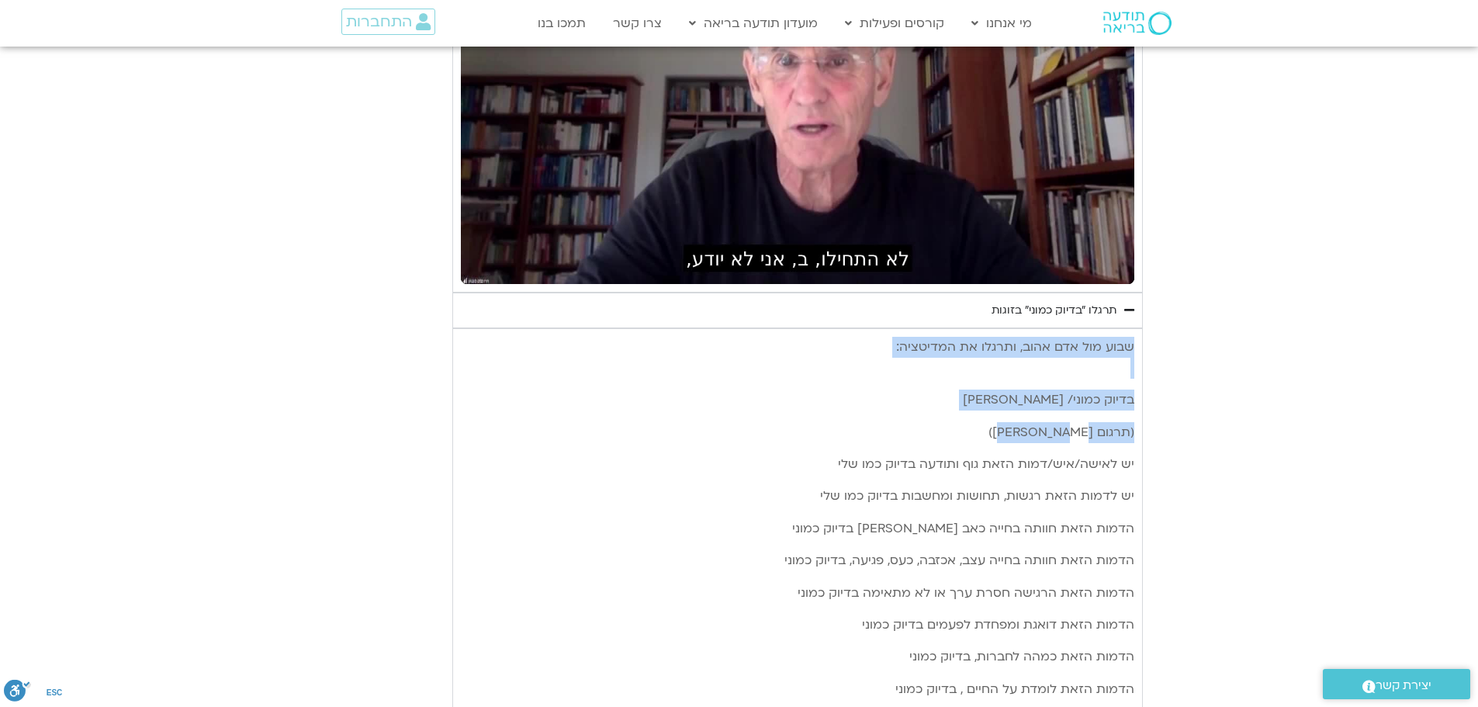
drag, startPoint x: 1134, startPoint y: 579, endPoint x: 916, endPoint y: 401, distance: 281.3
click at [1076, 373] on p "שבוע מול אדם אהוב, ותרגלו את המדיטציה:" at bounding box center [797, 358] width 673 height 42
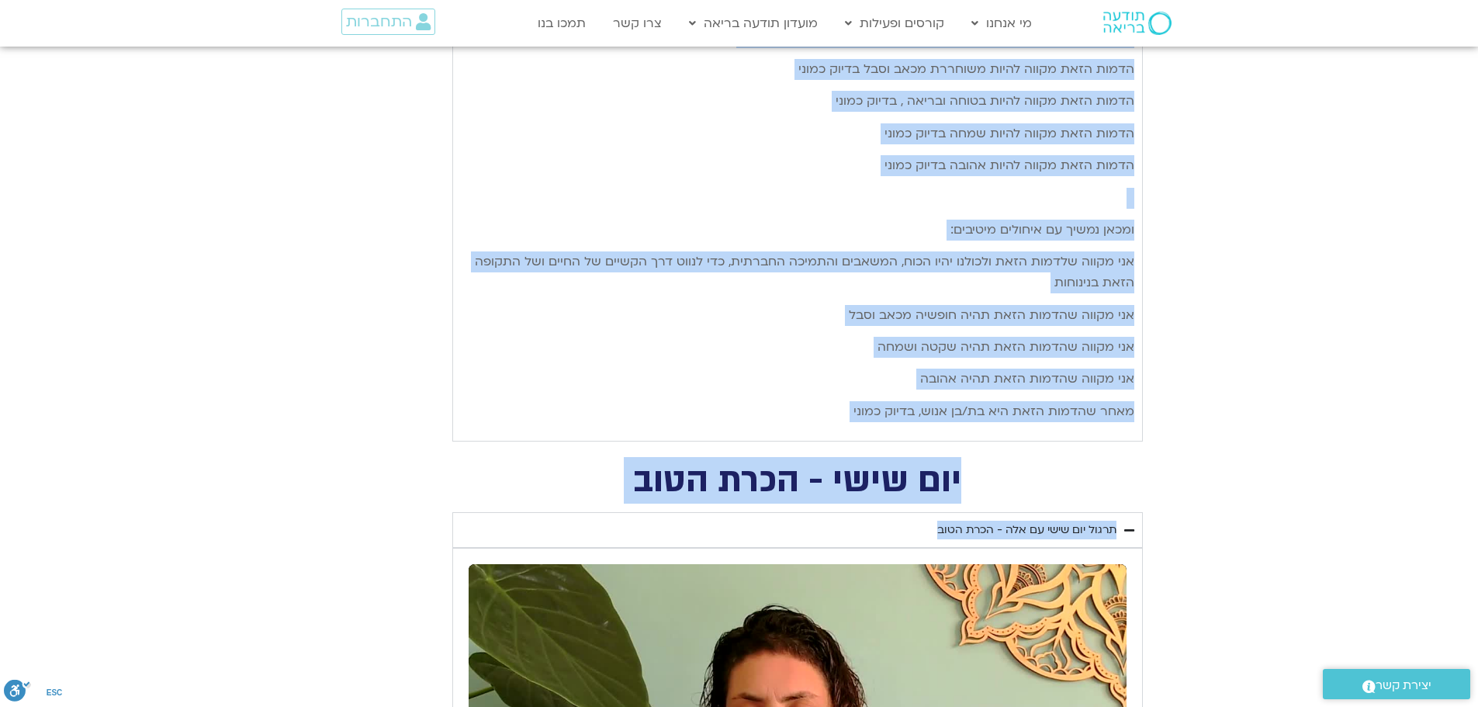
scroll to position [2109, 0]
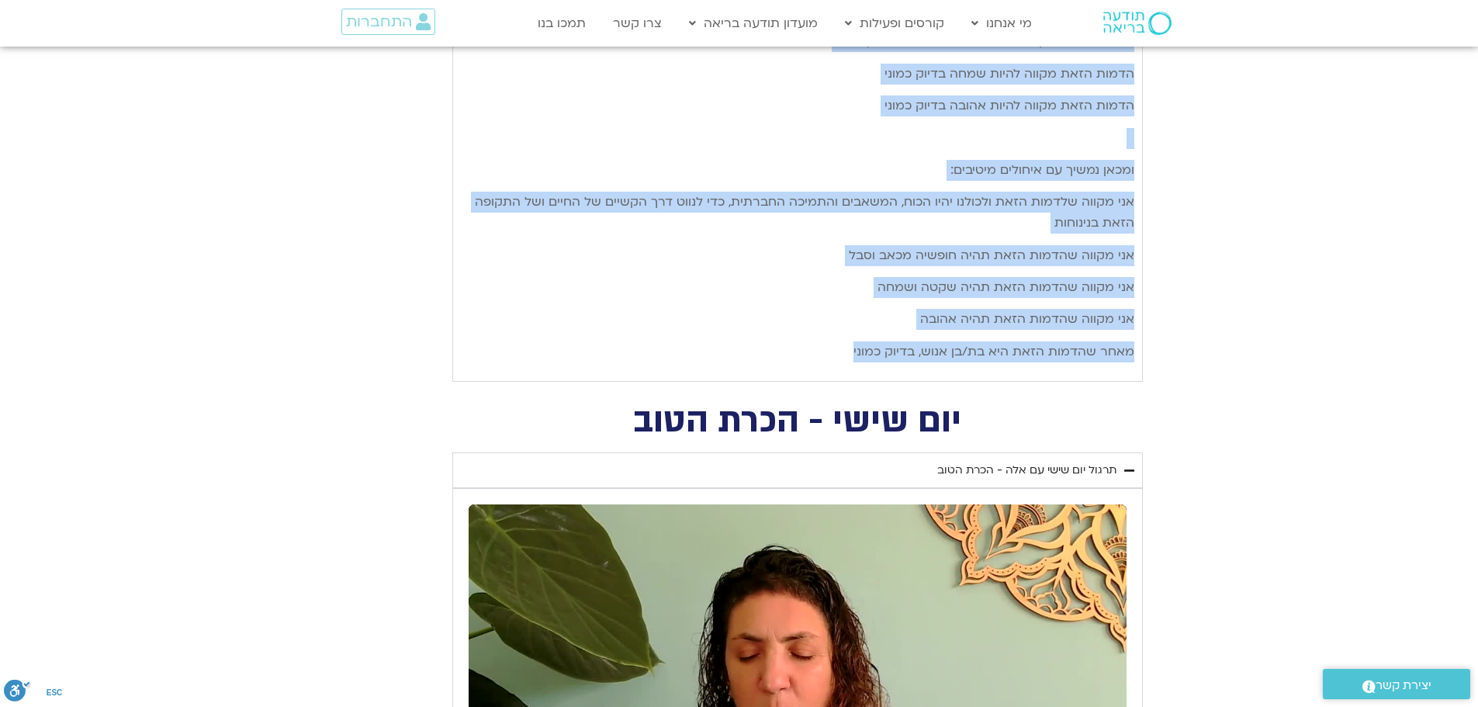
drag, startPoint x: 1135, startPoint y: 396, endPoint x: 823, endPoint y: 352, distance: 315.0
copy div "lorem ipsum/ dol sit (ametc adip elit) se doeiu/tem/inci utla etd magnaa enima …"
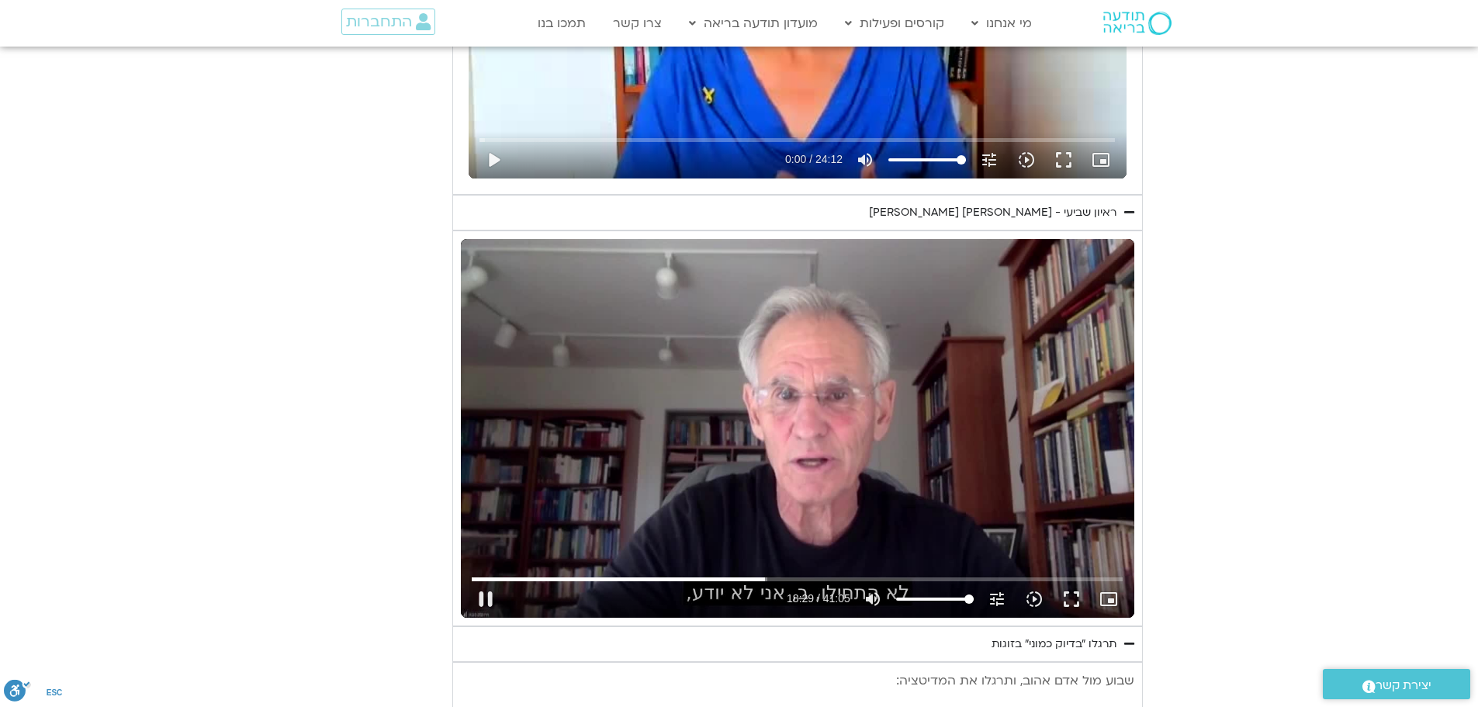
scroll to position [1100, 0]
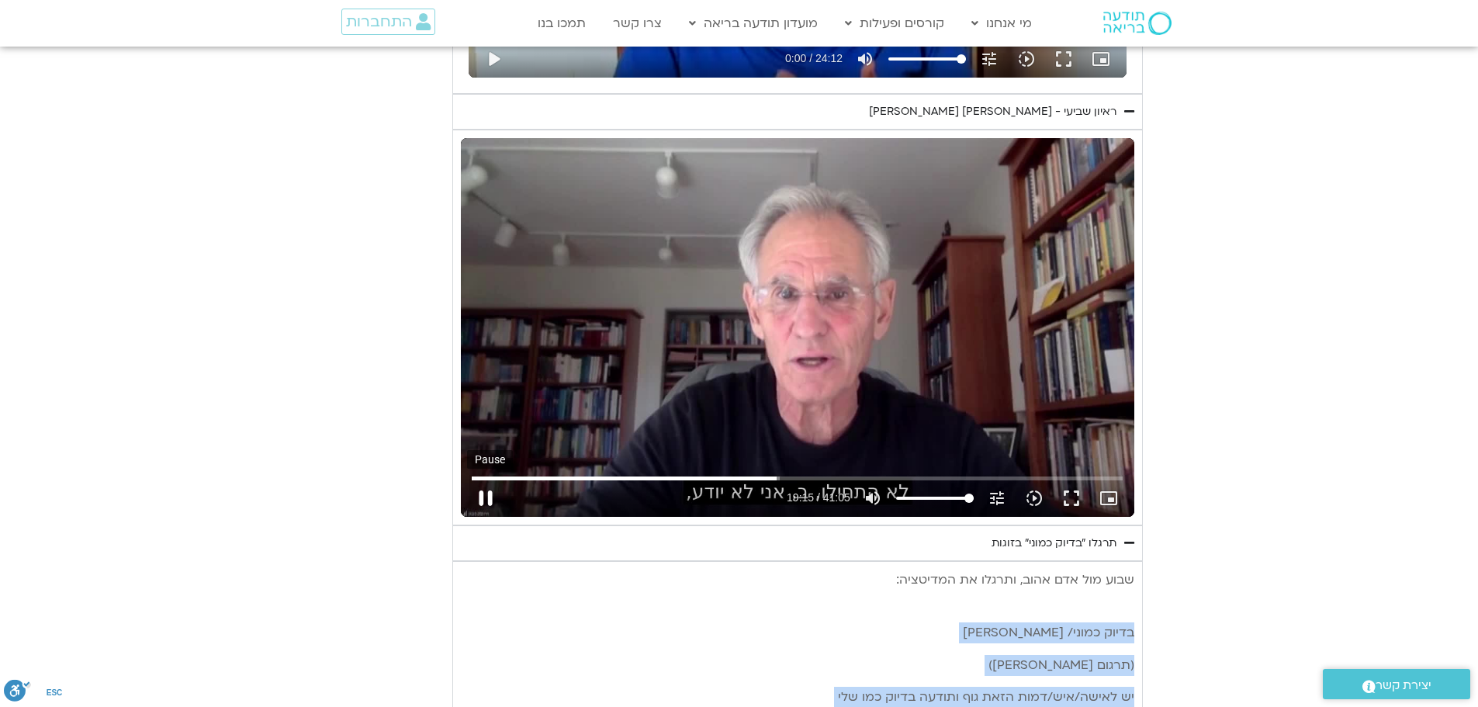
click at [488, 491] on button "pause" at bounding box center [485, 498] width 37 height 37
click at [492, 495] on button "play_arrow" at bounding box center [485, 498] width 37 height 37
click at [487, 502] on button "pause" at bounding box center [485, 498] width 37 height 37
type input "2097.242022"
